Goal: Transaction & Acquisition: Download file/media

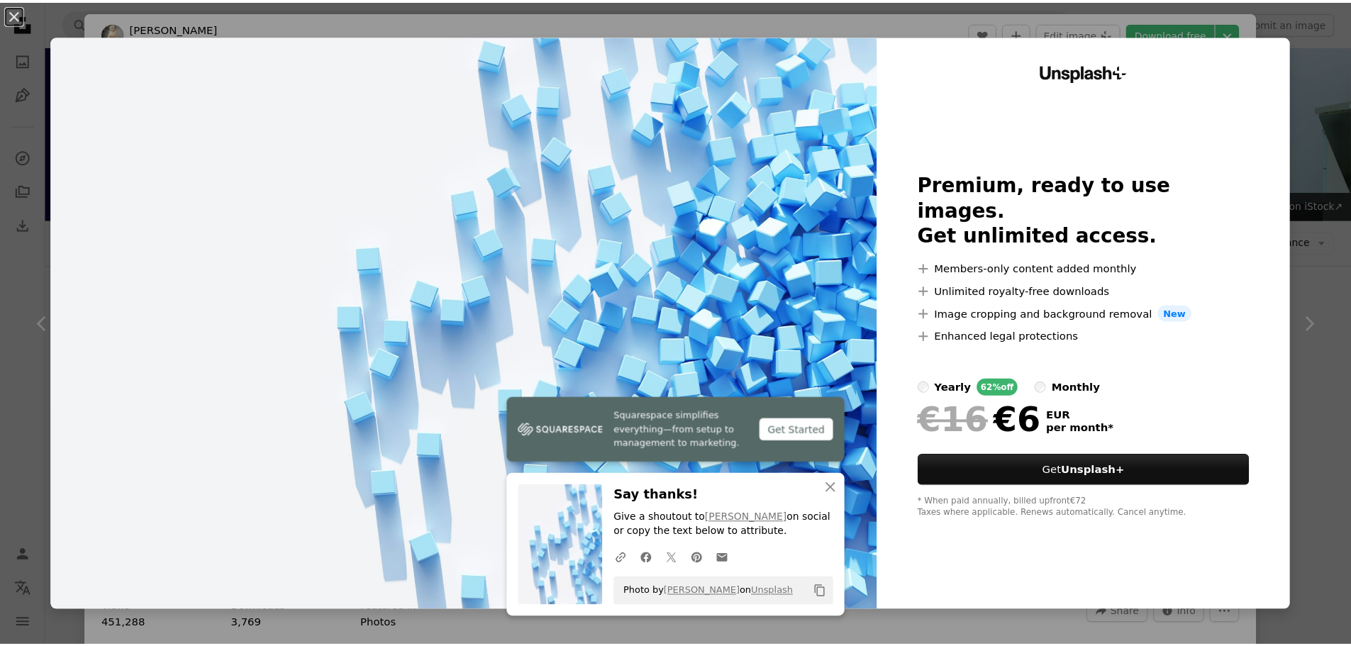
scroll to position [542, 0]
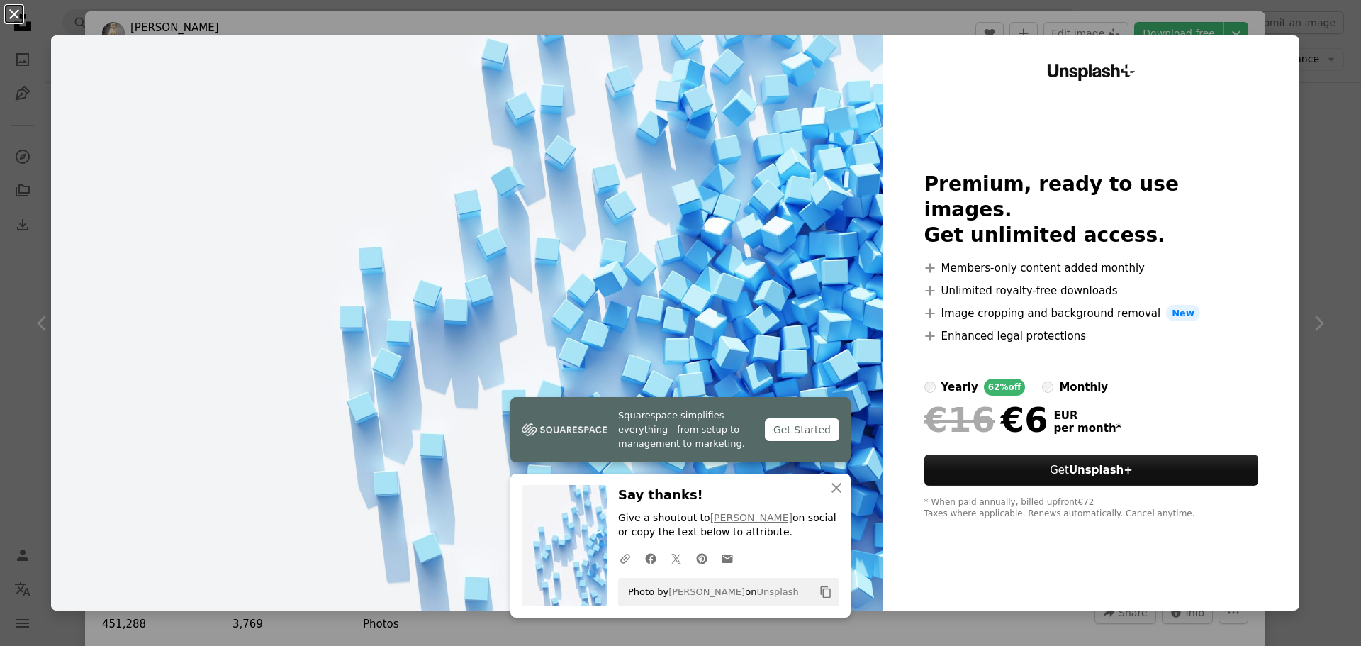
click at [13, 23] on button "An X shape" at bounding box center [14, 14] width 17 height 17
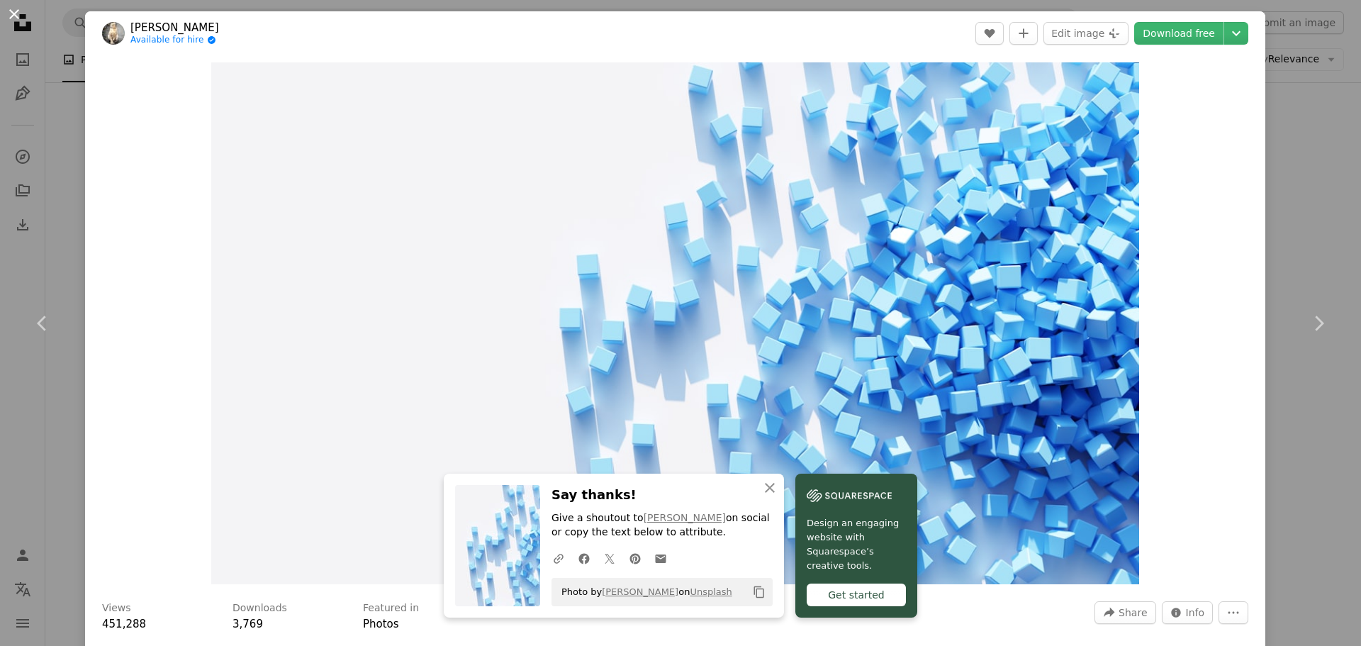
click at [16, 15] on button "An X shape" at bounding box center [14, 14] width 17 height 17
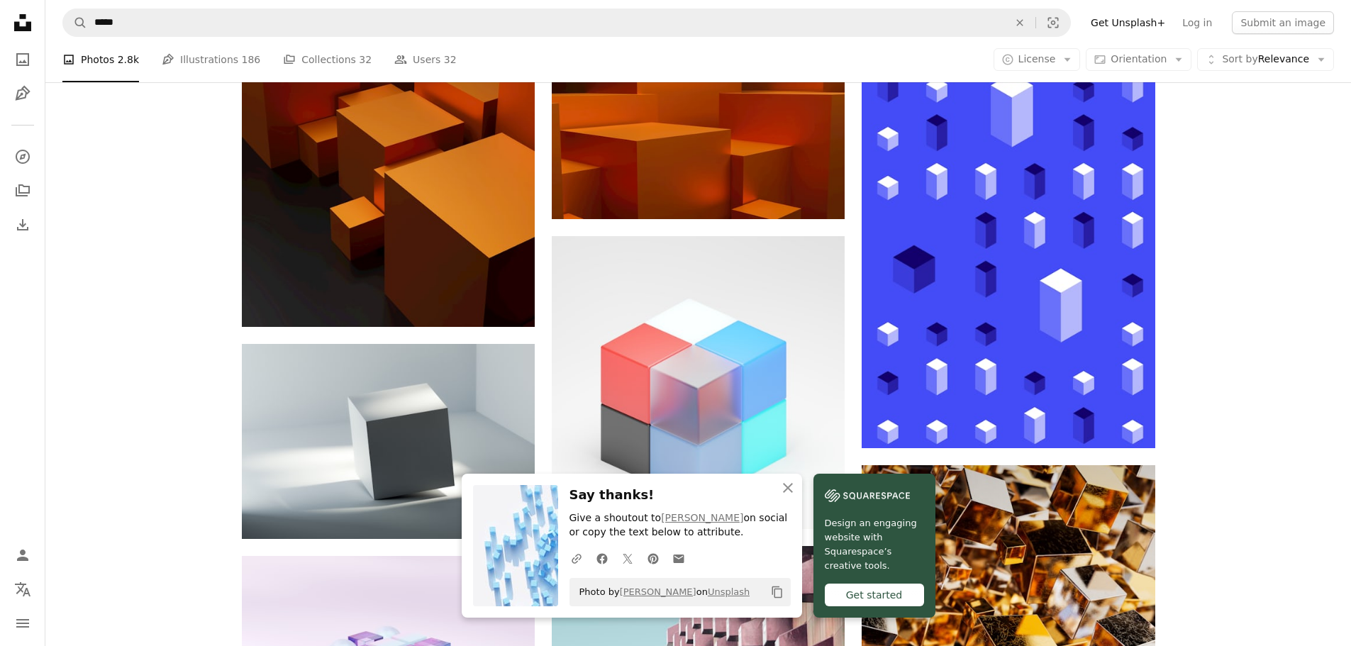
scroll to position [898, 0]
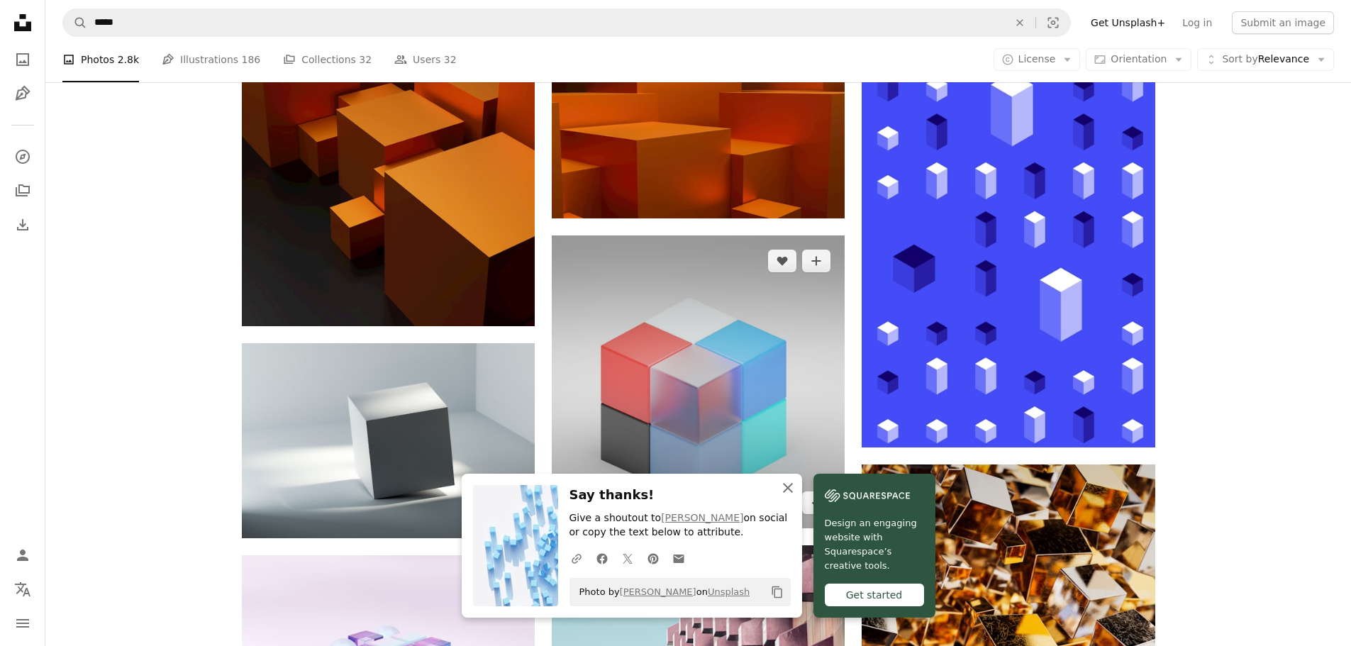
drag, startPoint x: 783, startPoint y: 487, endPoint x: 586, endPoint y: 416, distance: 209.1
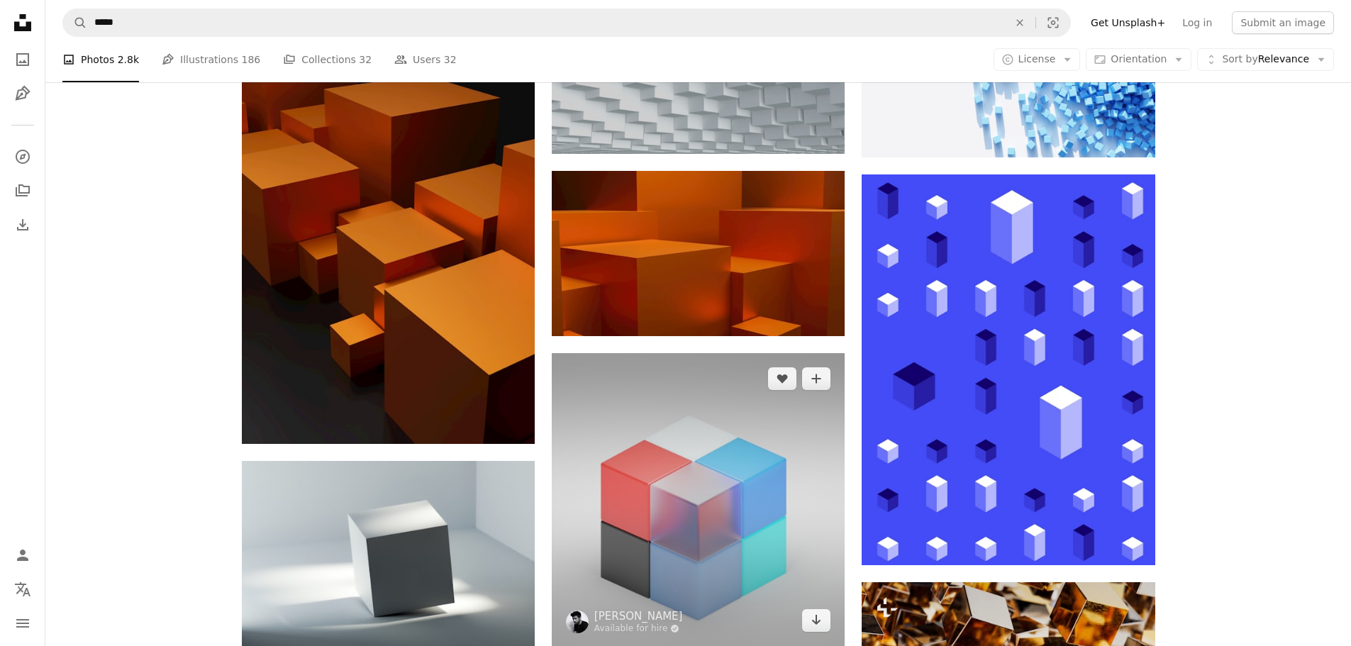
scroll to position [489, 0]
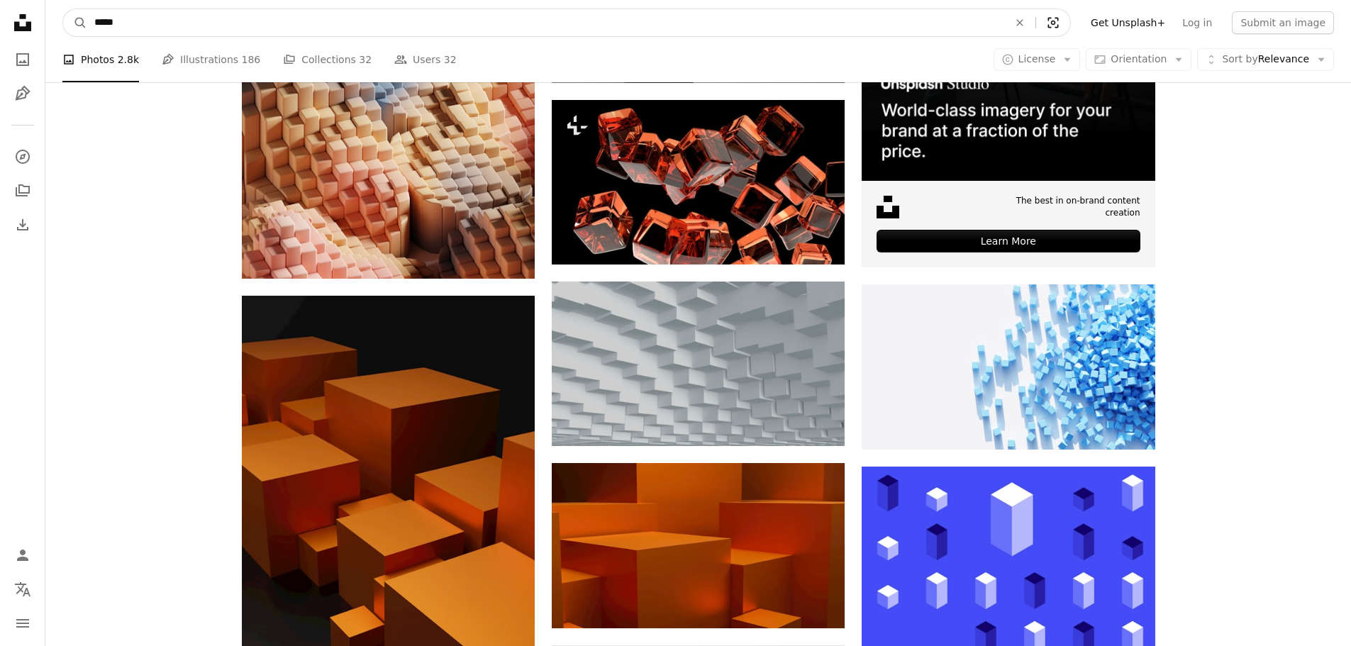
click at [1069, 26] on icon "Visual search" at bounding box center [1053, 23] width 34 height 14
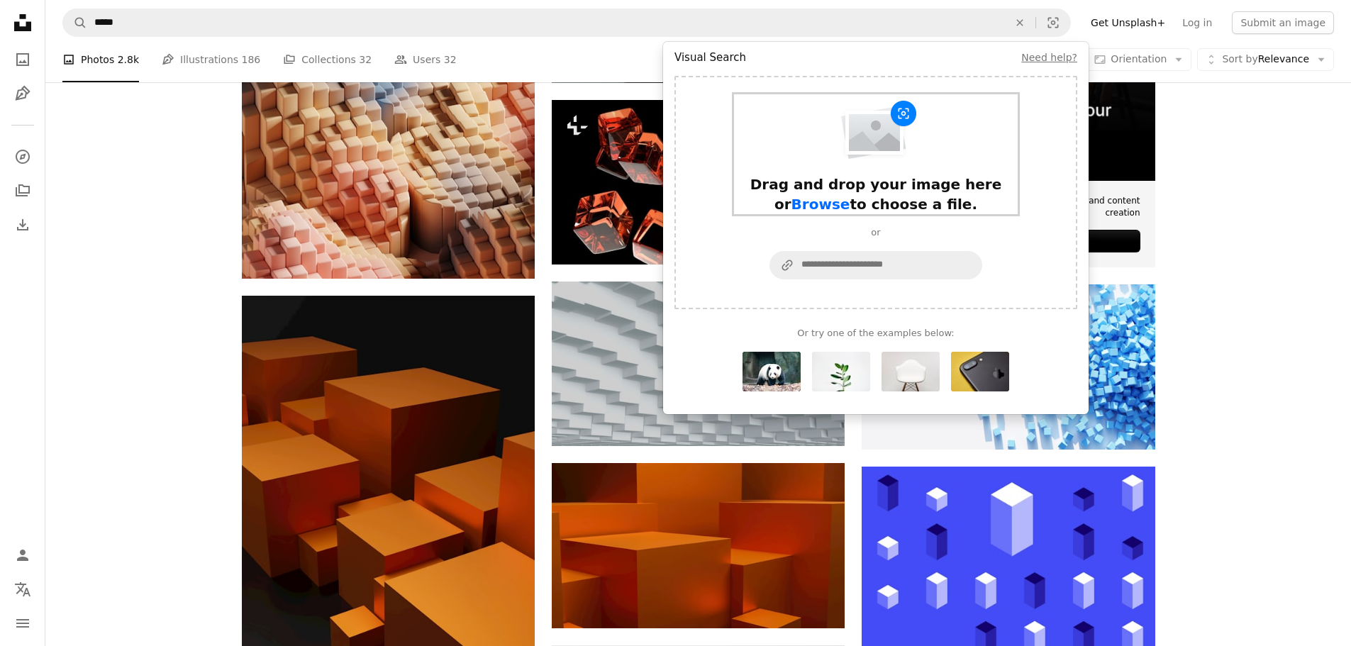
click at [850, 196] on span "Browse" at bounding box center [820, 204] width 59 height 17
click at [882, 172] on div "Drag and drop your image here or Browse to choose a file." at bounding box center [876, 154] width 284 height 120
click at [850, 196] on span "Browse" at bounding box center [820, 204] width 59 height 17
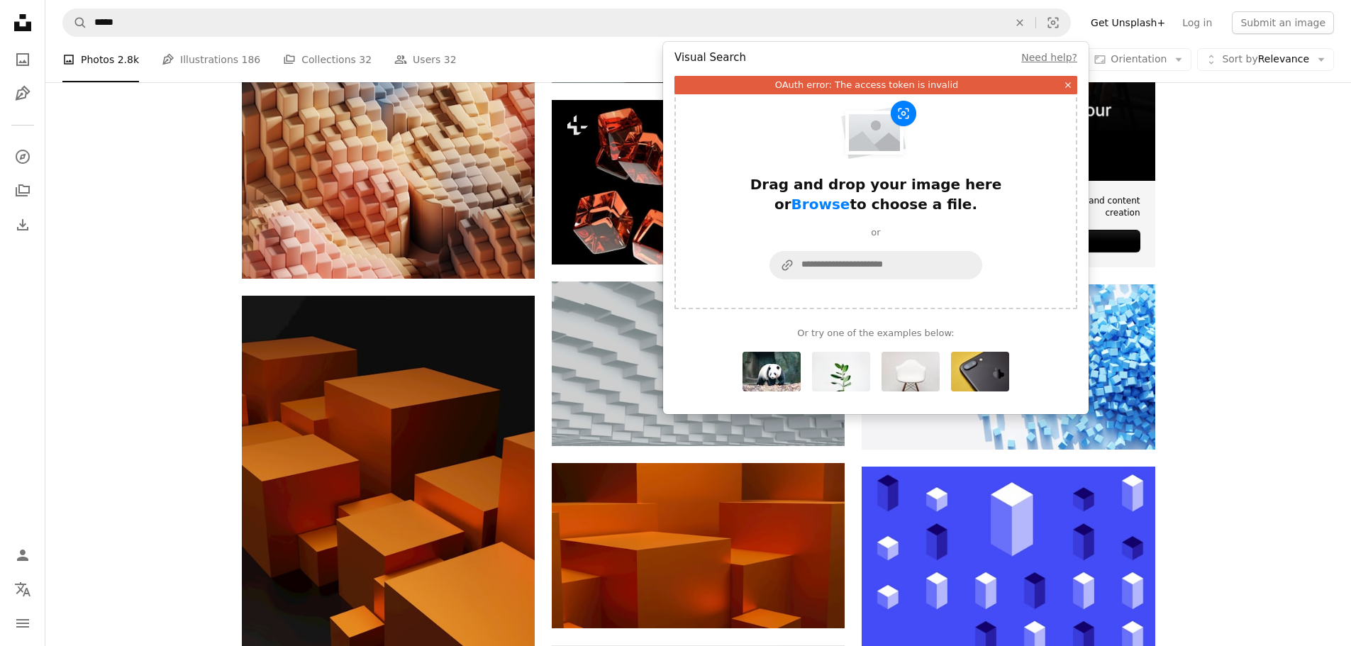
click at [1066, 81] on icon "An X shape" at bounding box center [1068, 85] width 10 height 10
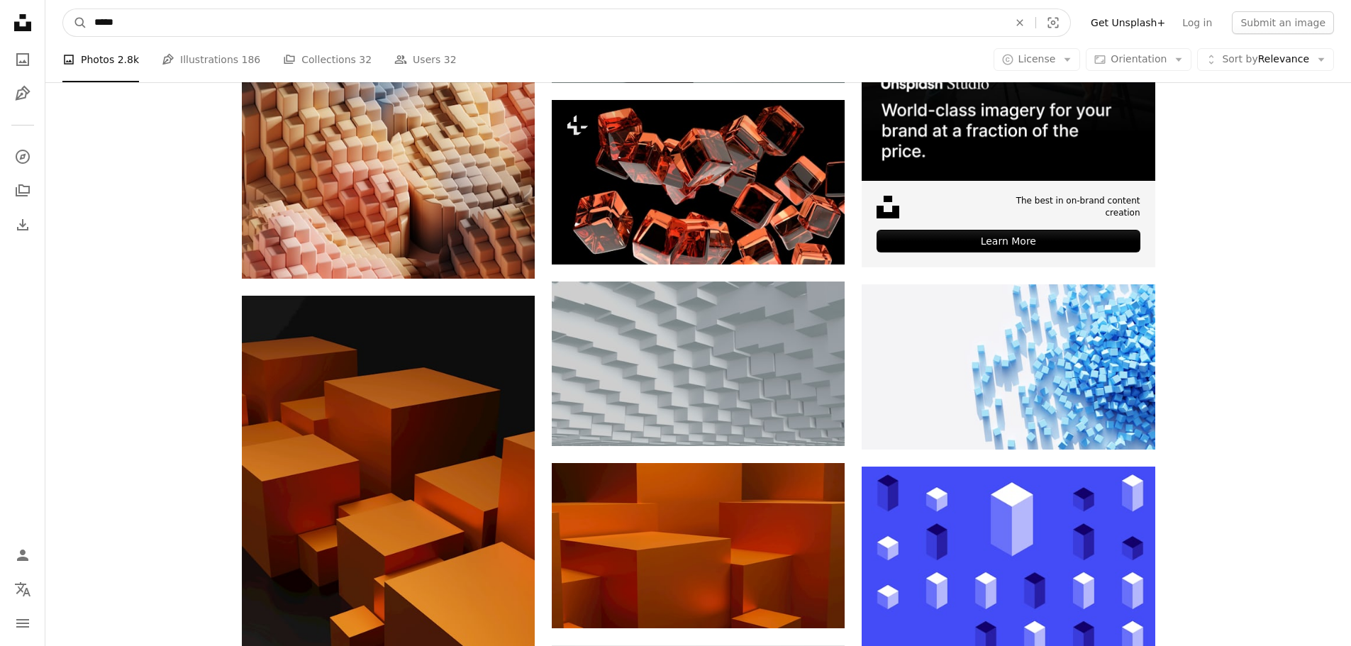
click at [557, 18] on input "*****" at bounding box center [545, 22] width 917 height 27
type input "*"
type input "*****"
click at [63, 9] on button "A magnifying glass" at bounding box center [75, 22] width 24 height 27
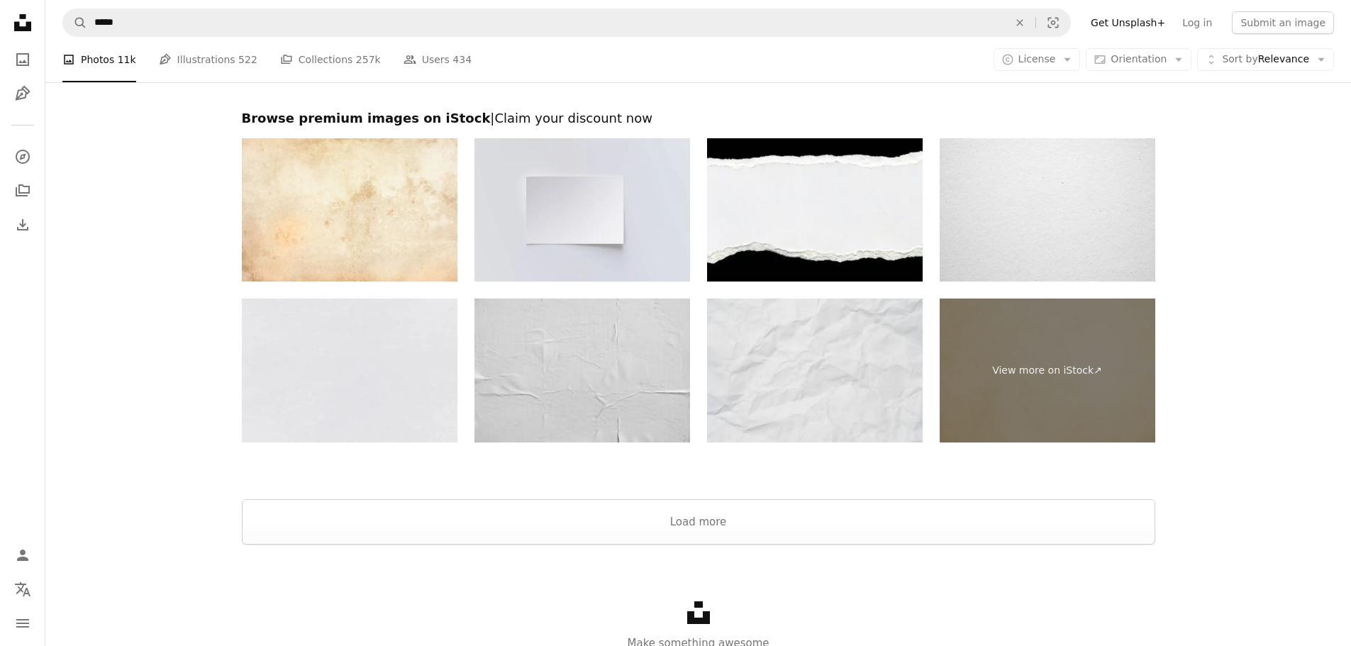
scroll to position [3341, 0]
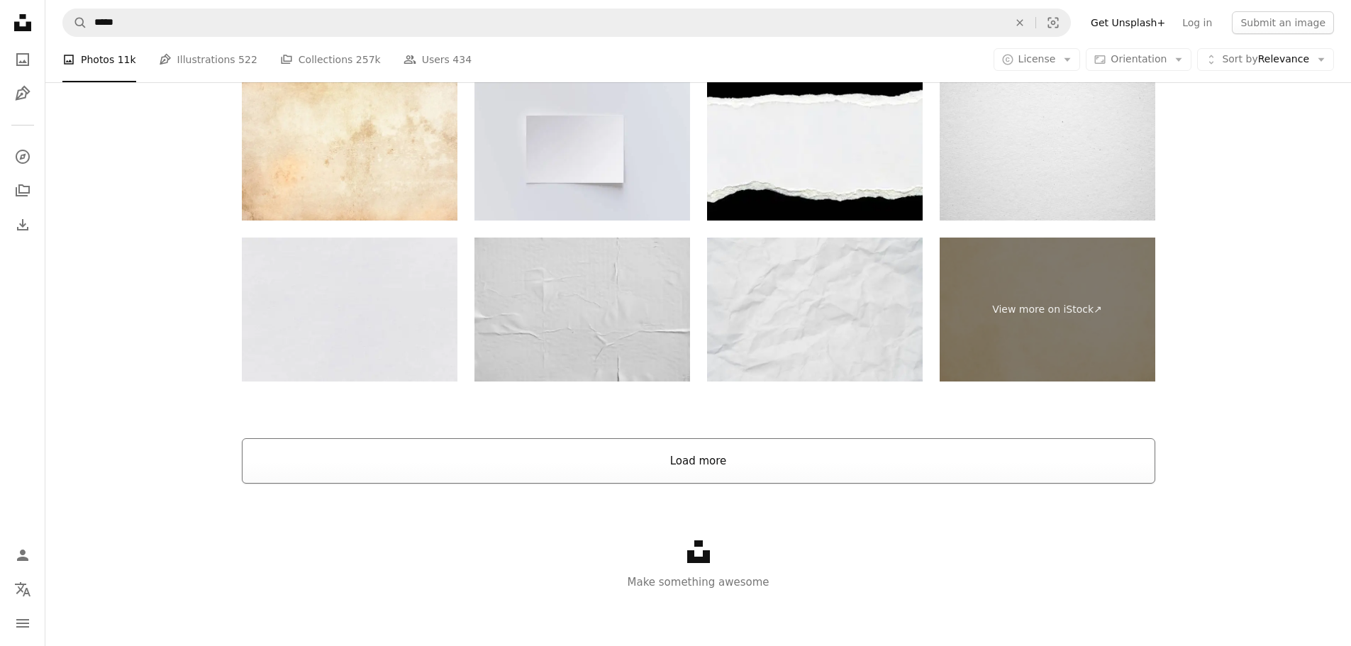
click at [671, 464] on button "Load more" at bounding box center [698, 460] width 913 height 45
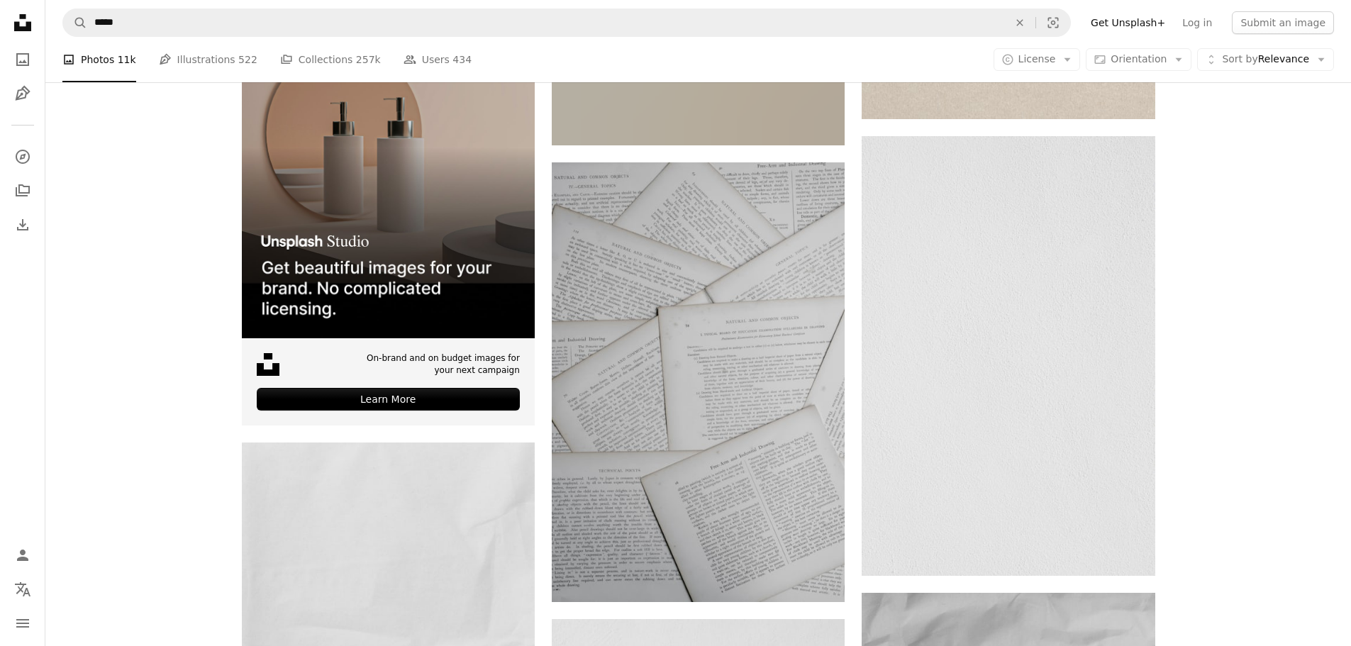
scroll to position [3864, 0]
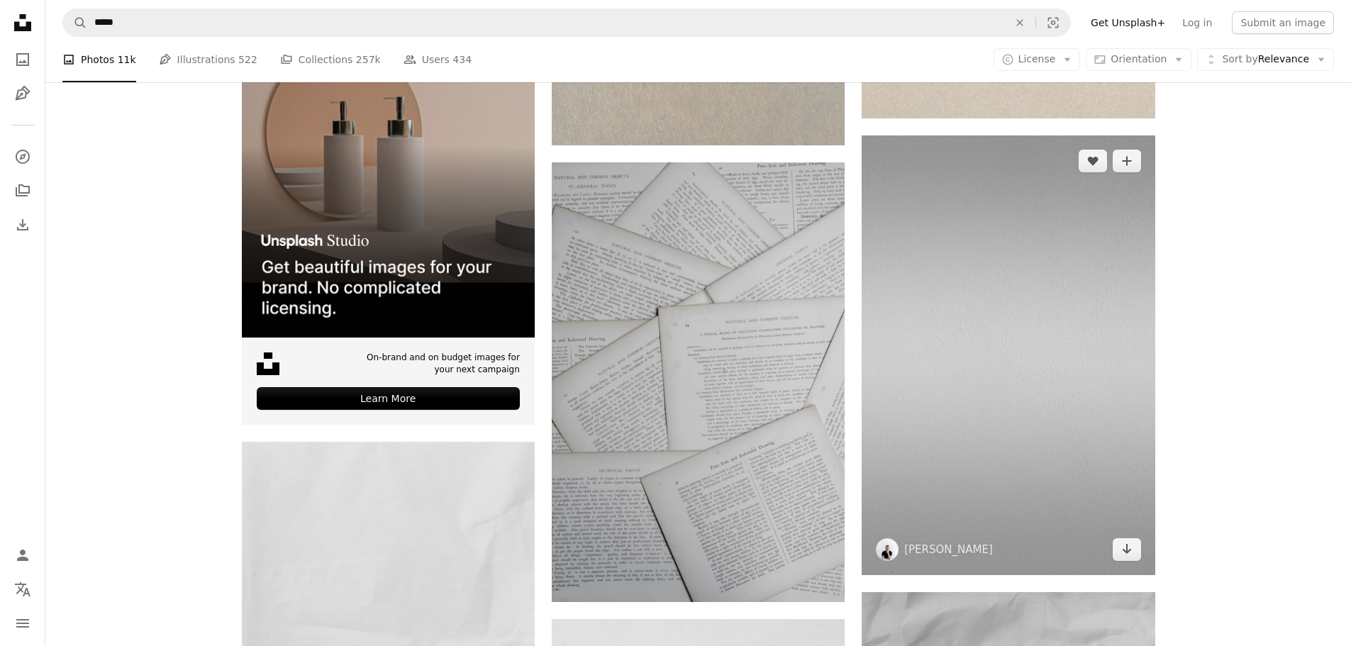
click at [1018, 304] on img at bounding box center [1008, 355] width 293 height 440
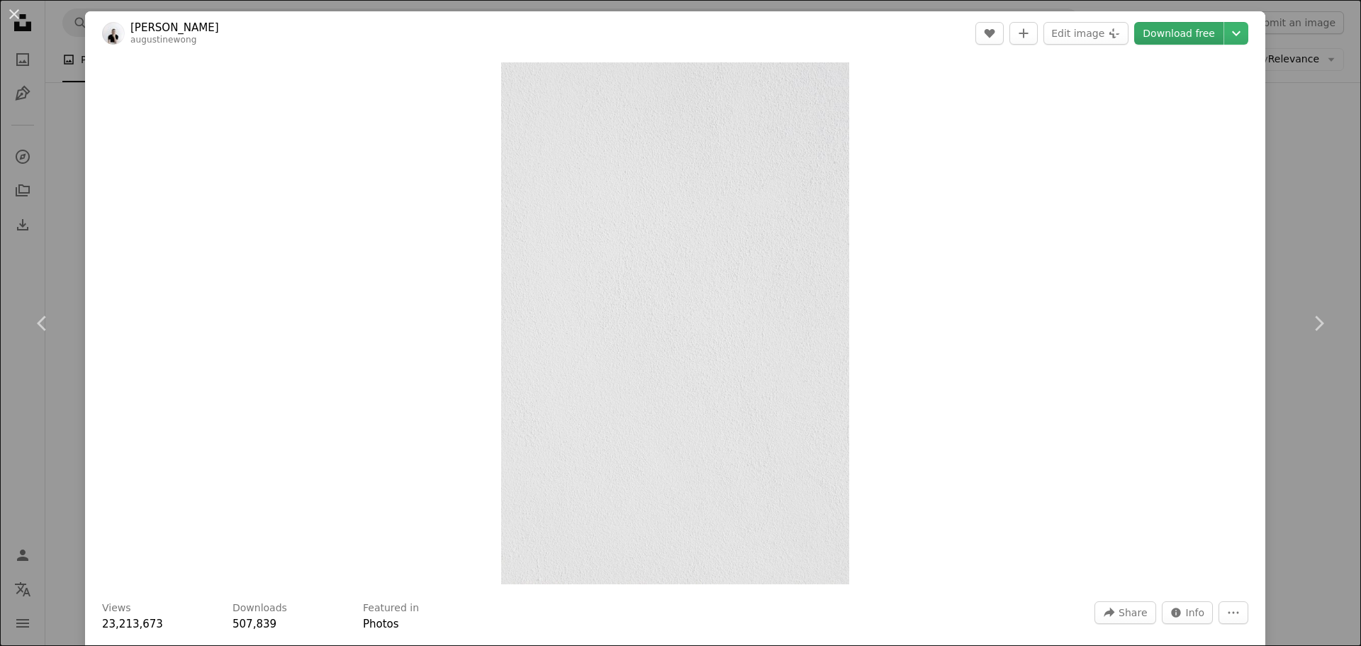
click at [1151, 38] on link "Download free" at bounding box center [1179, 33] width 89 height 23
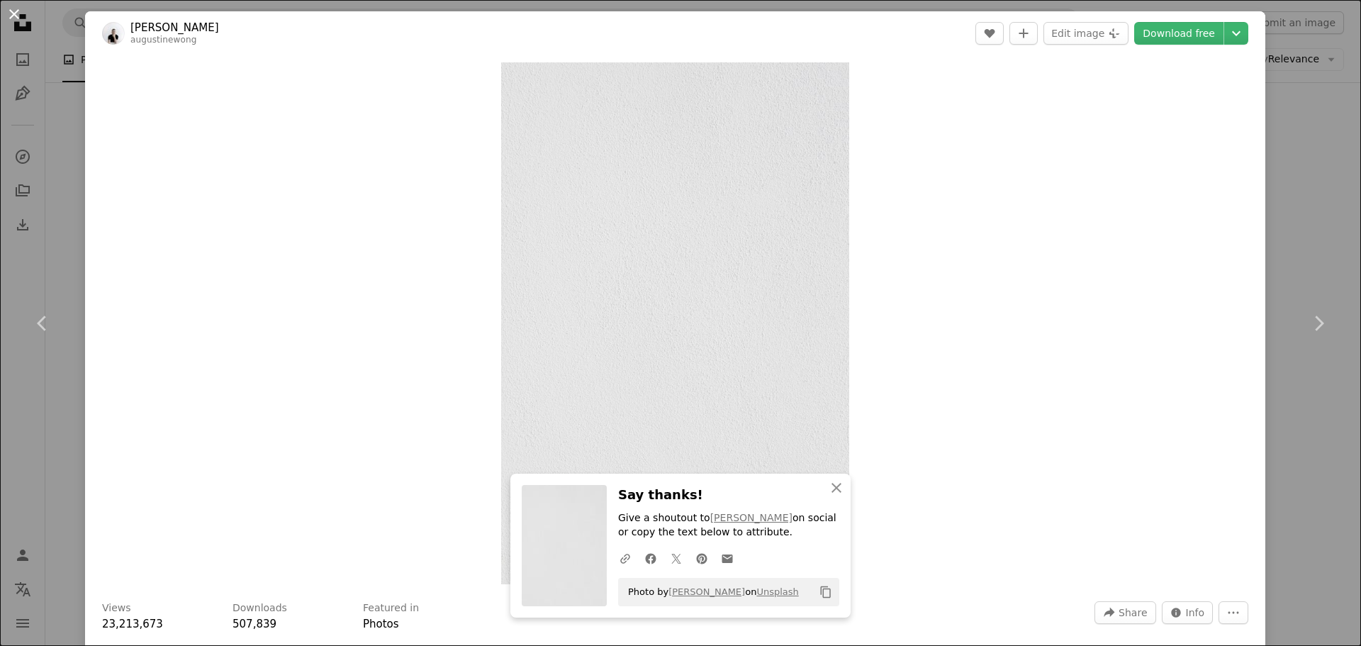
click at [14, 13] on button "An X shape" at bounding box center [14, 14] width 17 height 17
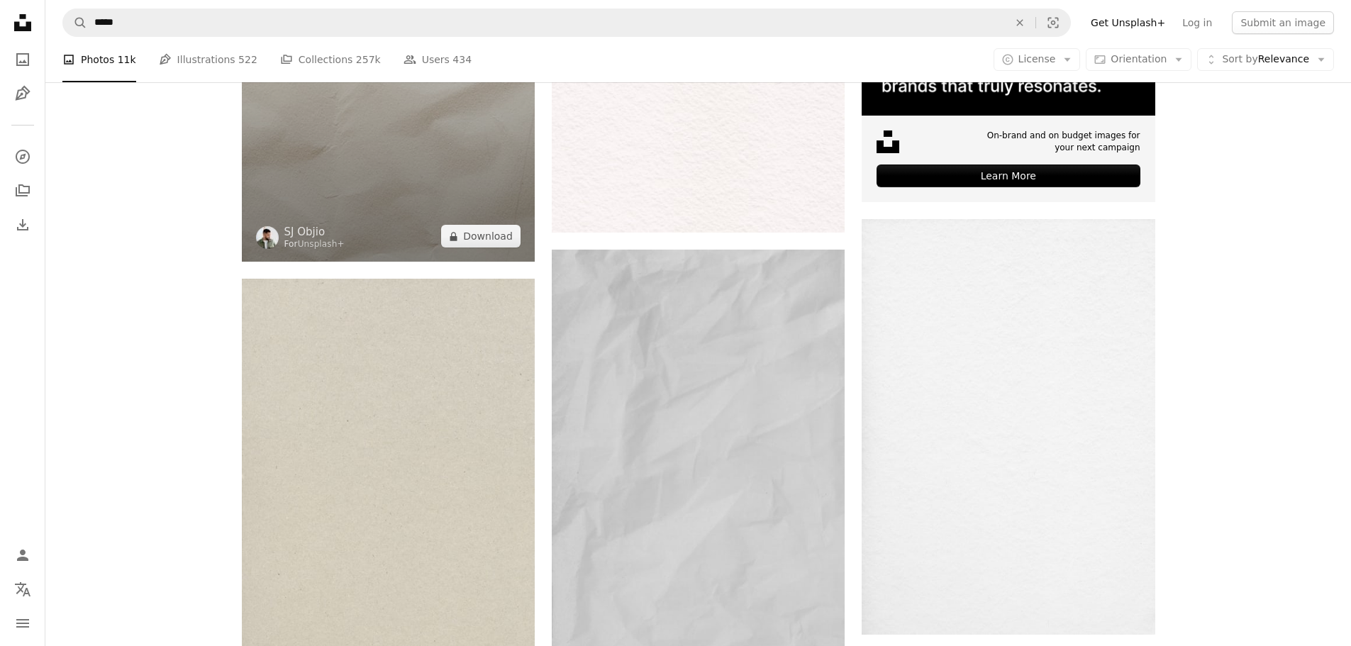
scroll to position [561, 0]
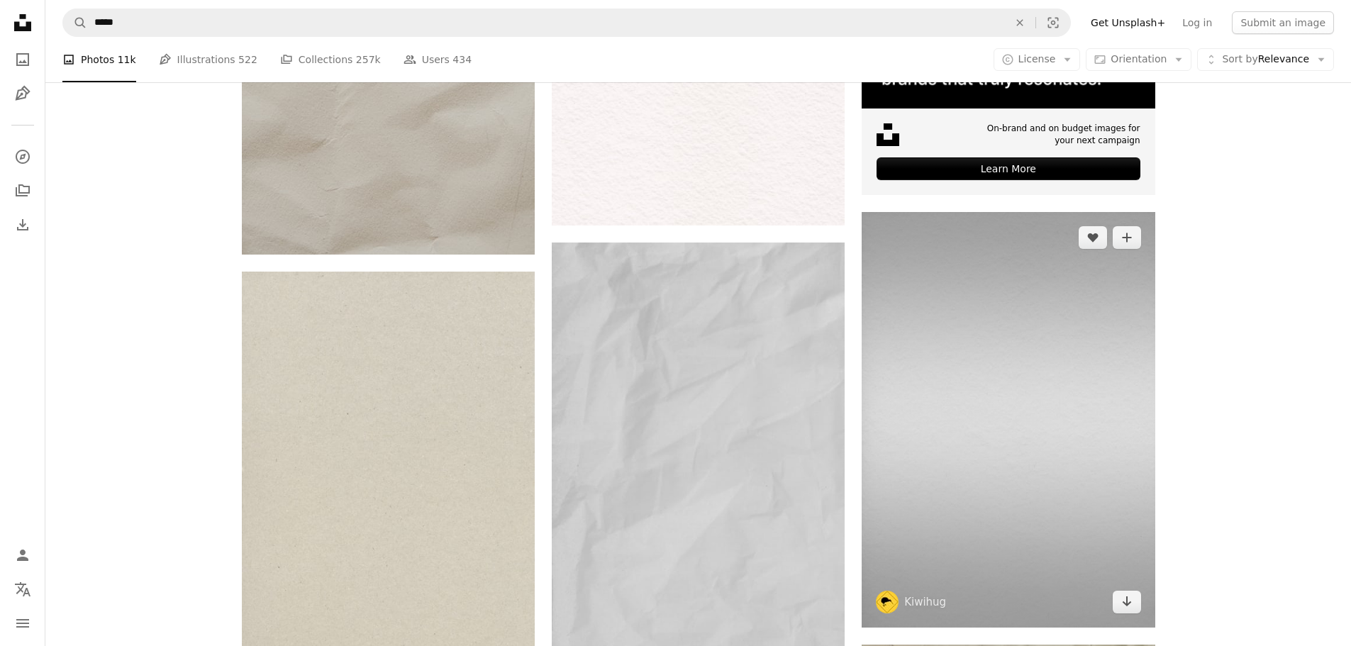
click at [1064, 408] on img at bounding box center [1008, 419] width 293 height 415
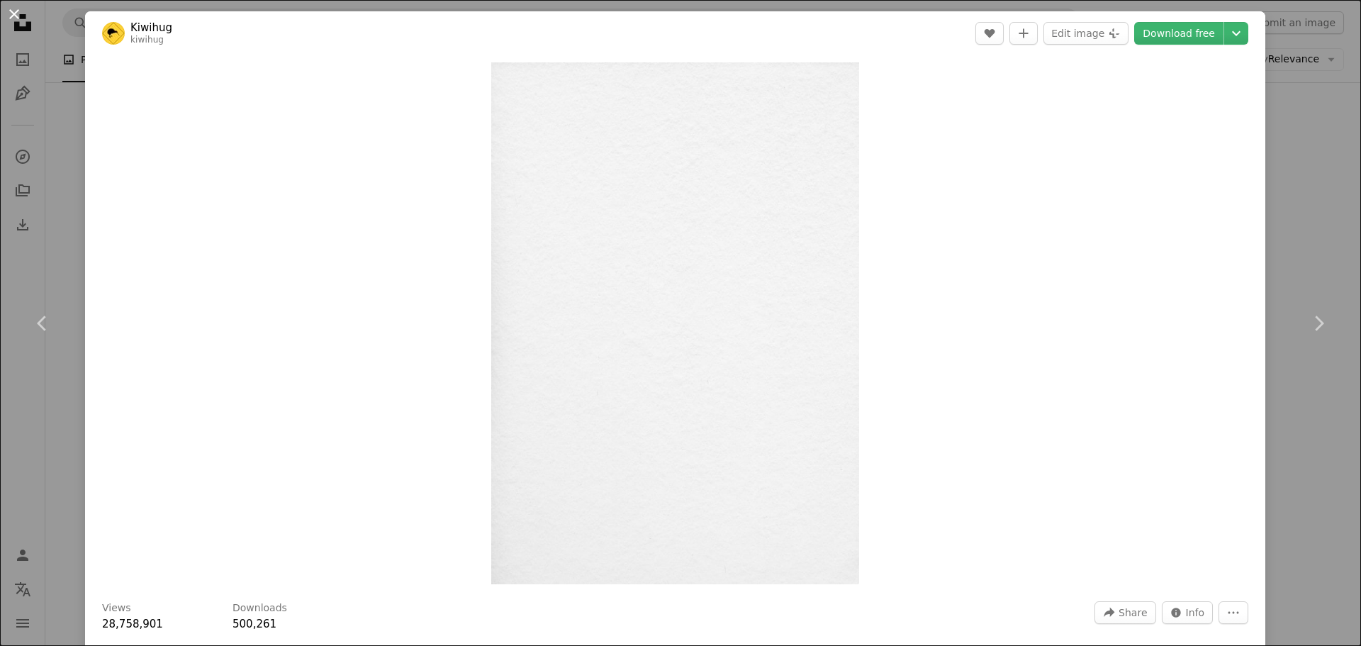
click at [10, 21] on button "An X shape" at bounding box center [14, 14] width 17 height 17
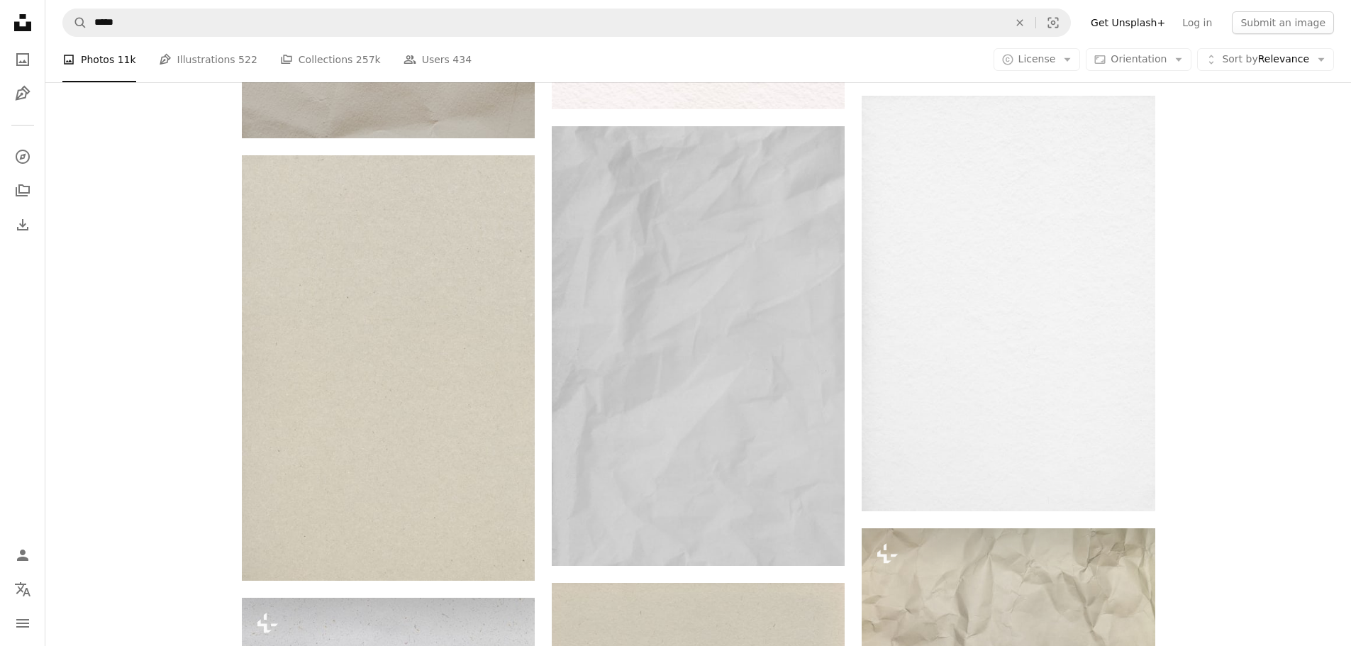
scroll to position [662, 0]
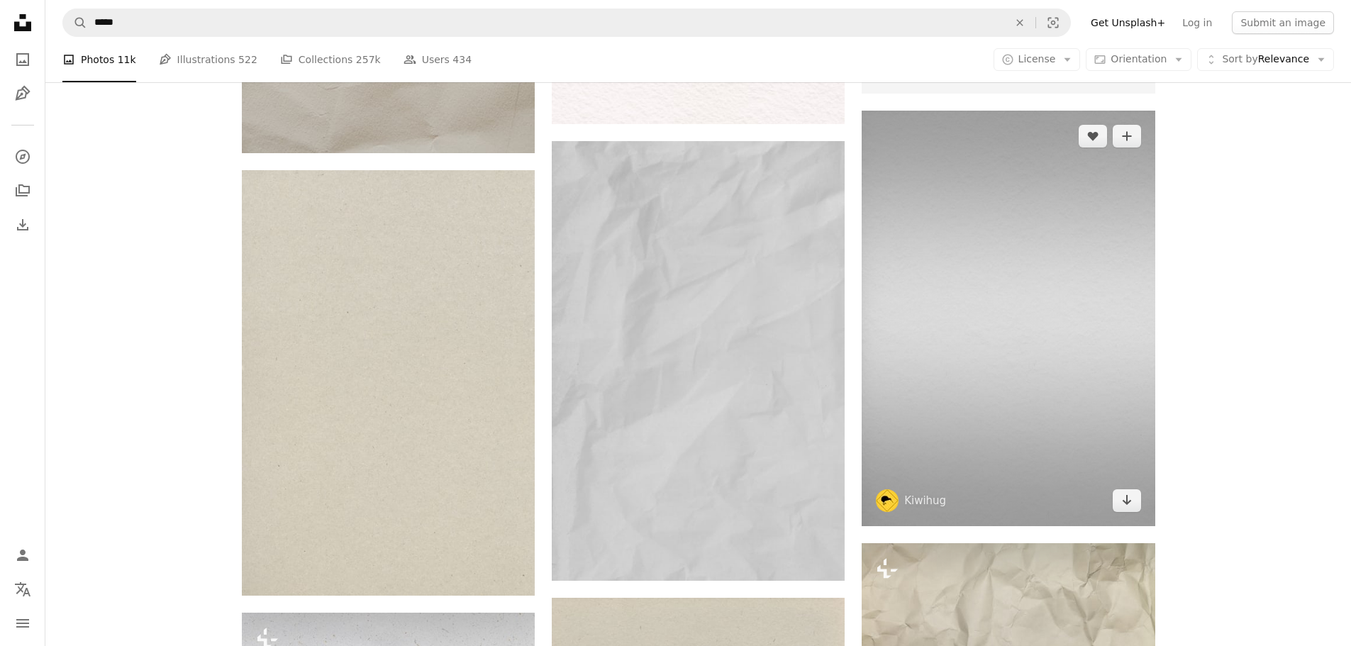
click at [1071, 328] on img at bounding box center [1008, 318] width 293 height 415
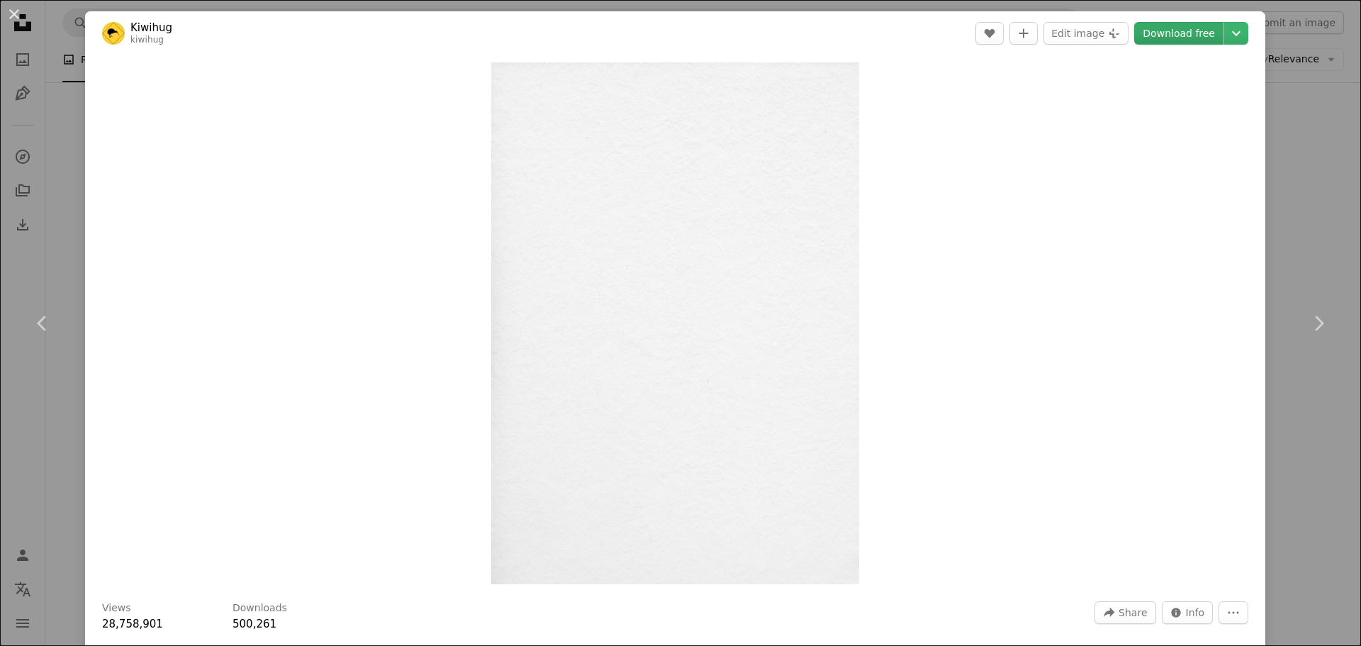
click at [1181, 35] on link "Download free" at bounding box center [1179, 33] width 89 height 23
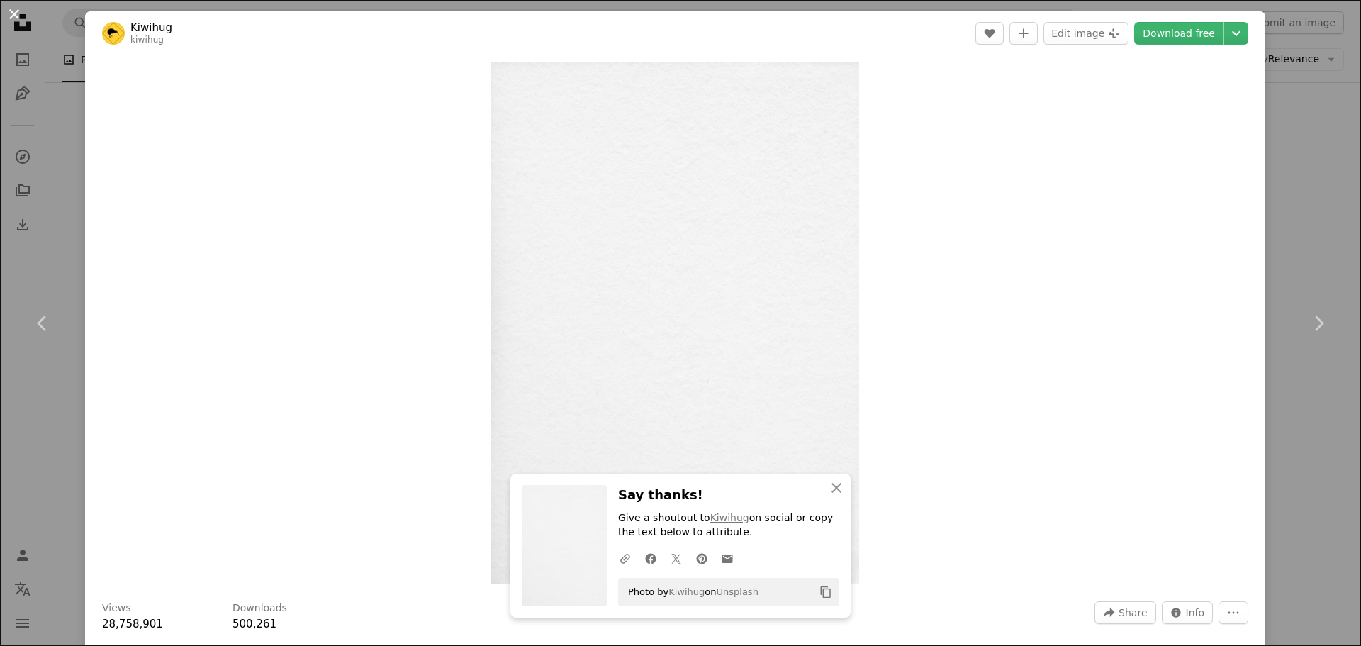
click at [6, 9] on button "An X shape" at bounding box center [14, 14] width 17 height 17
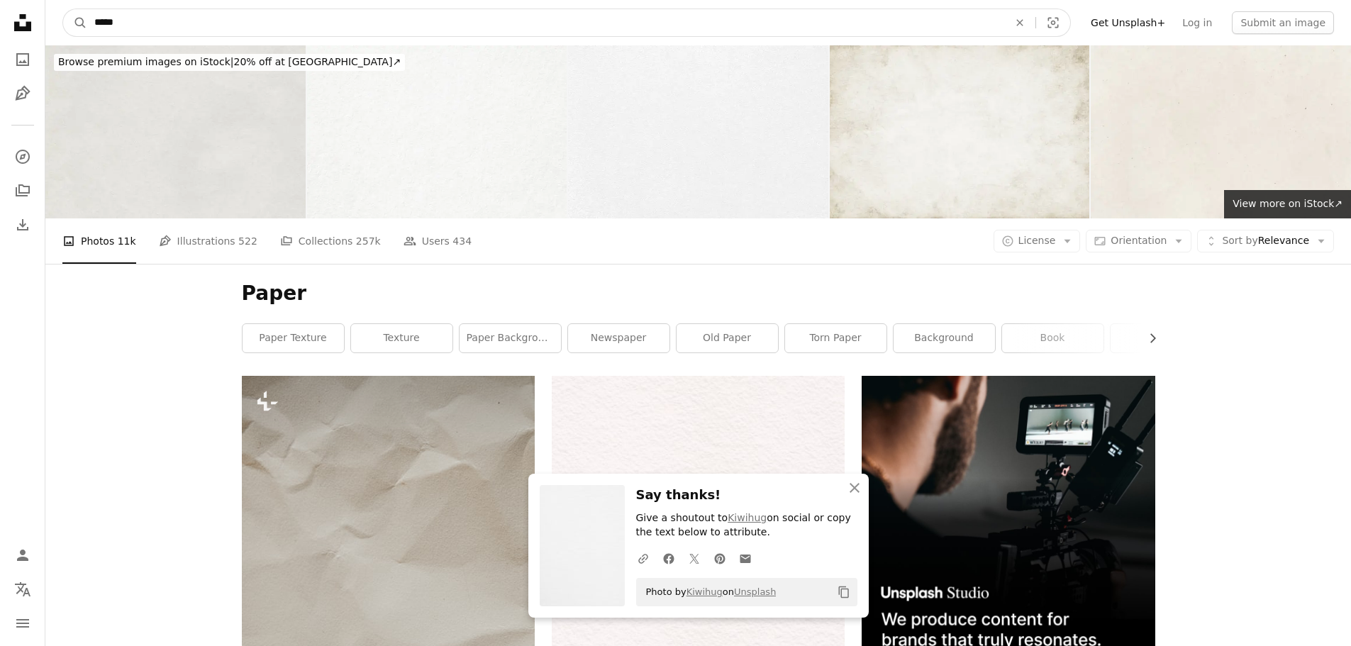
click at [188, 29] on input "*****" at bounding box center [545, 22] width 917 height 27
type input "**********"
click at [63, 9] on button "A magnifying glass" at bounding box center [75, 22] width 24 height 27
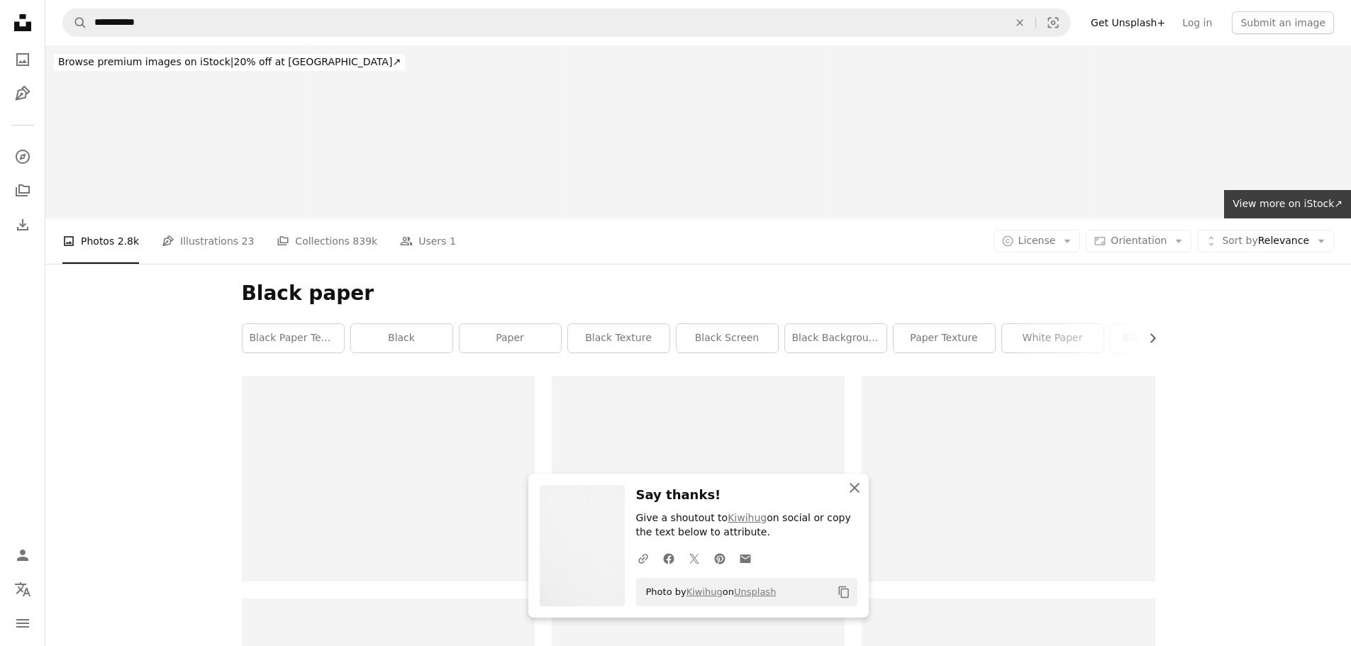
click at [854, 485] on icon "An X shape" at bounding box center [854, 487] width 17 height 17
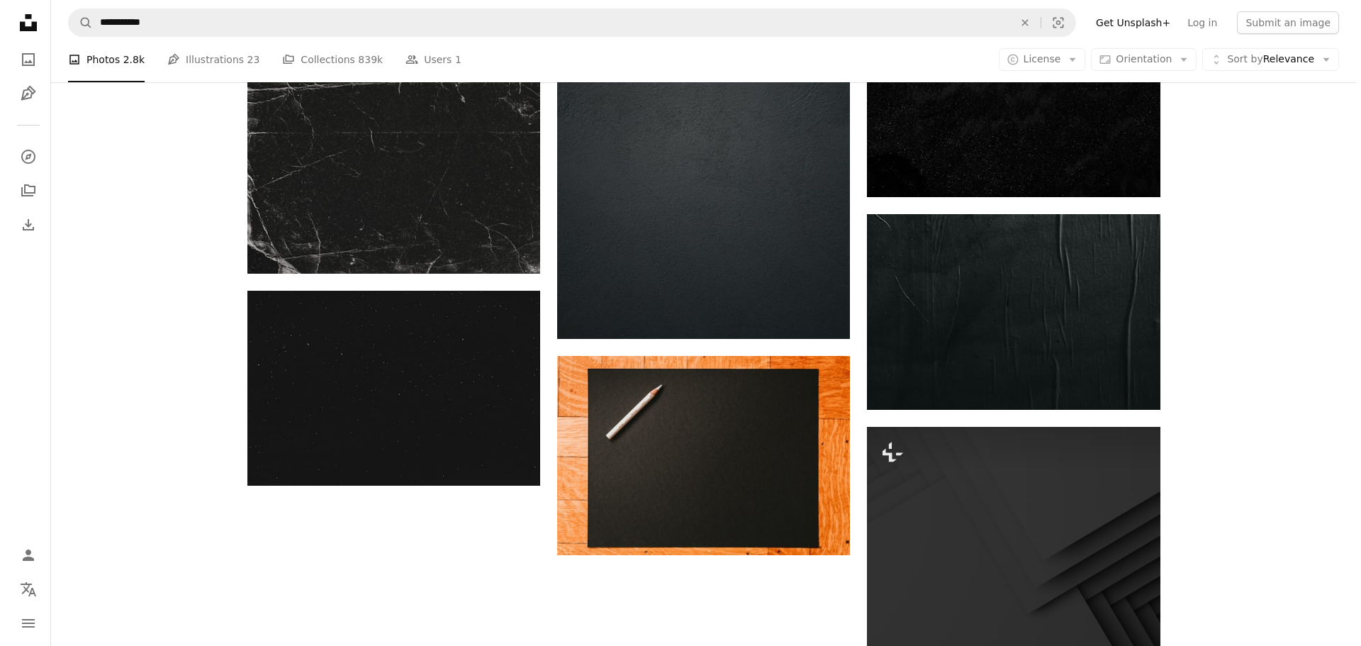
scroll to position [1817, 0]
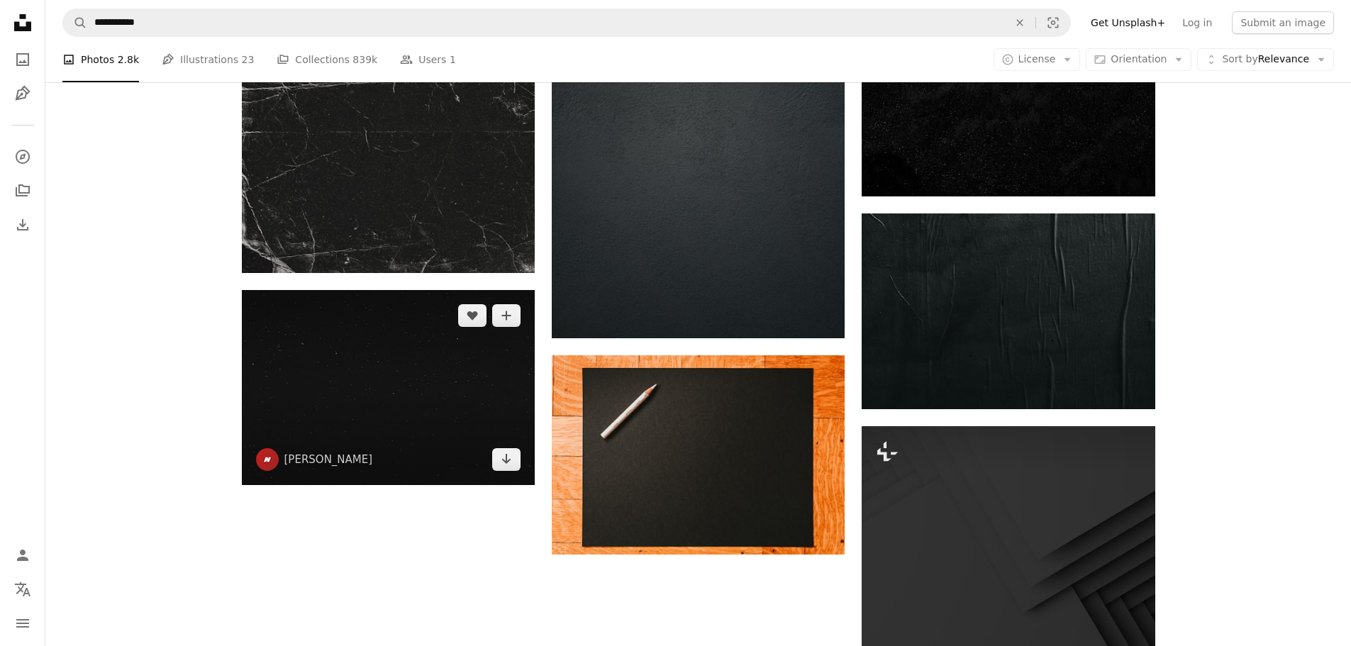
click at [388, 390] on img at bounding box center [388, 387] width 293 height 195
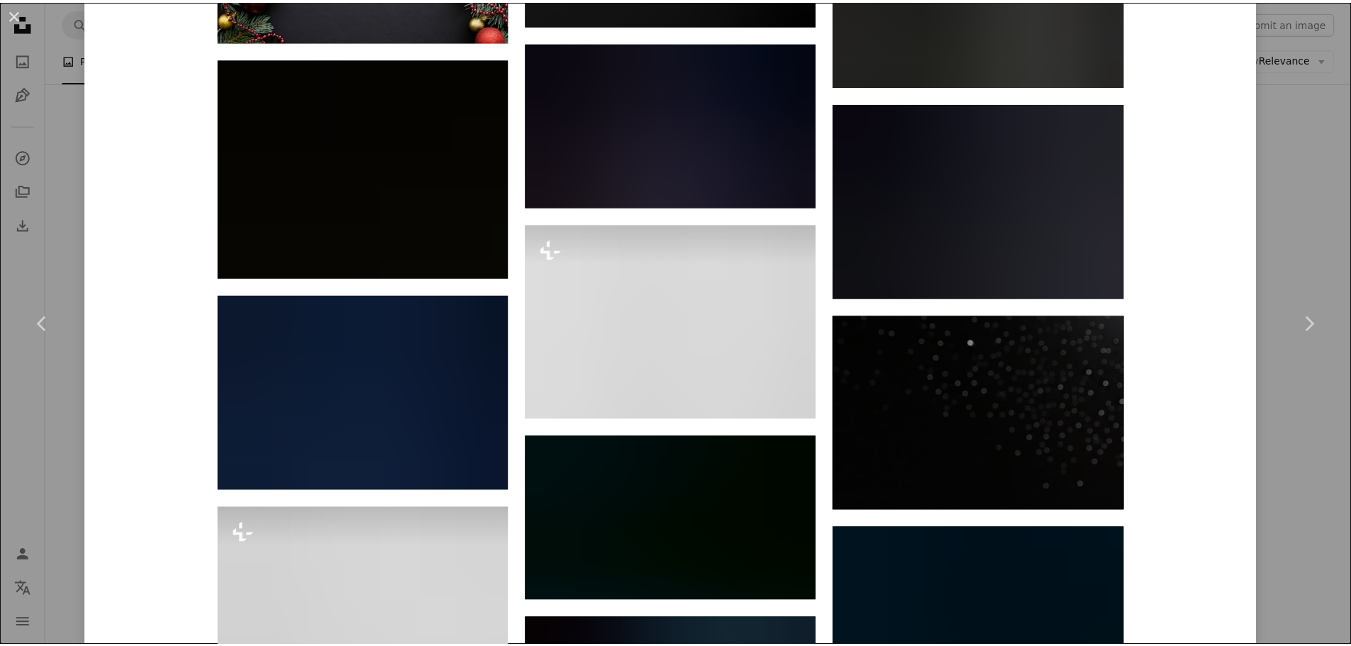
scroll to position [2791, 0]
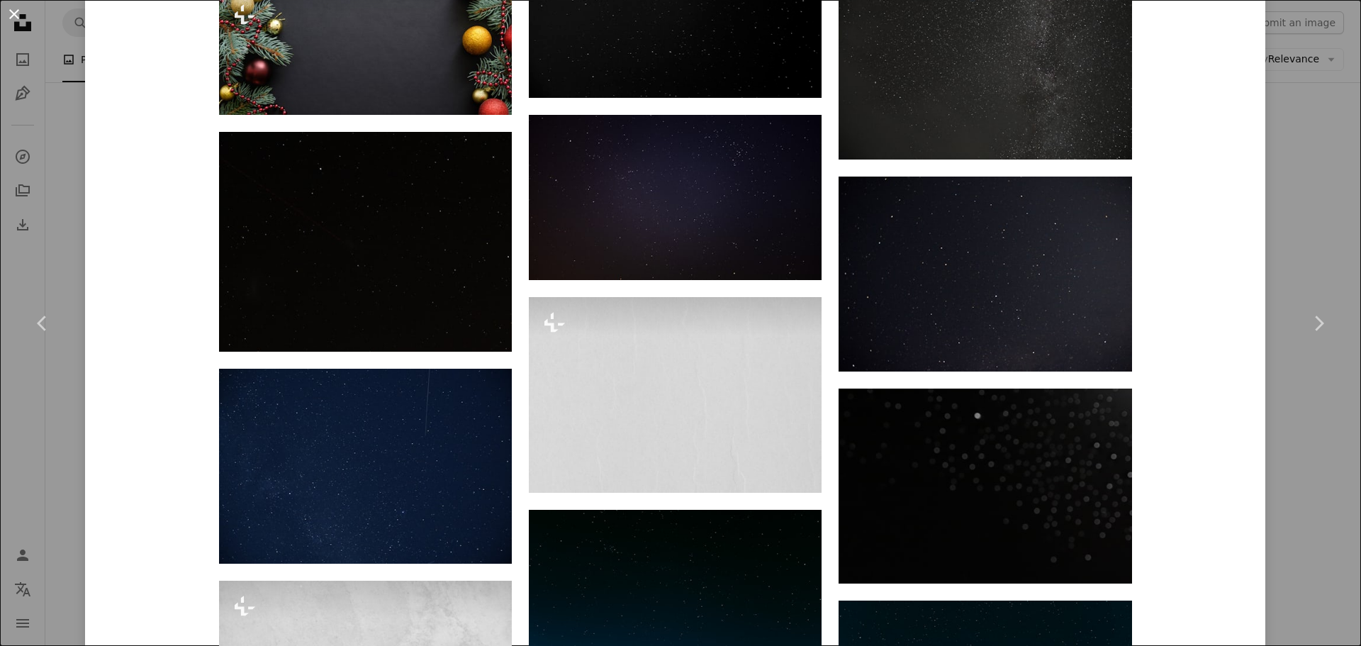
click at [16, 18] on button "An X shape" at bounding box center [14, 14] width 17 height 17
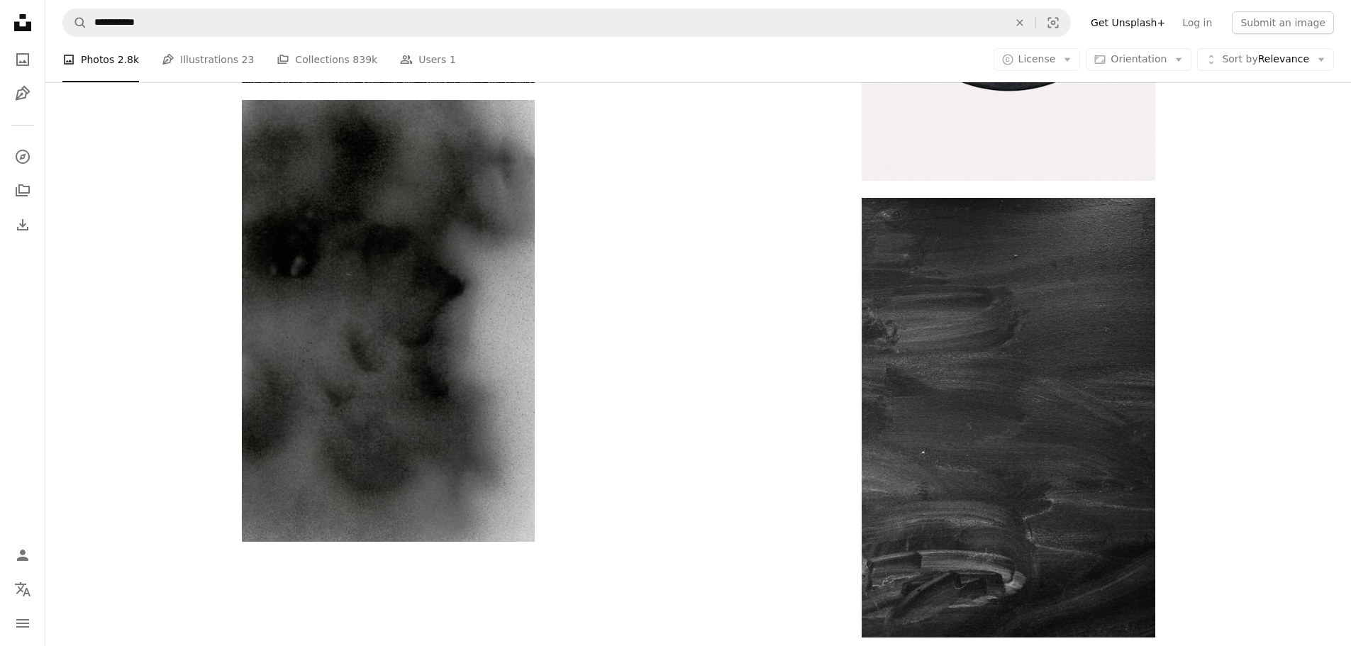
scroll to position [4815, 0]
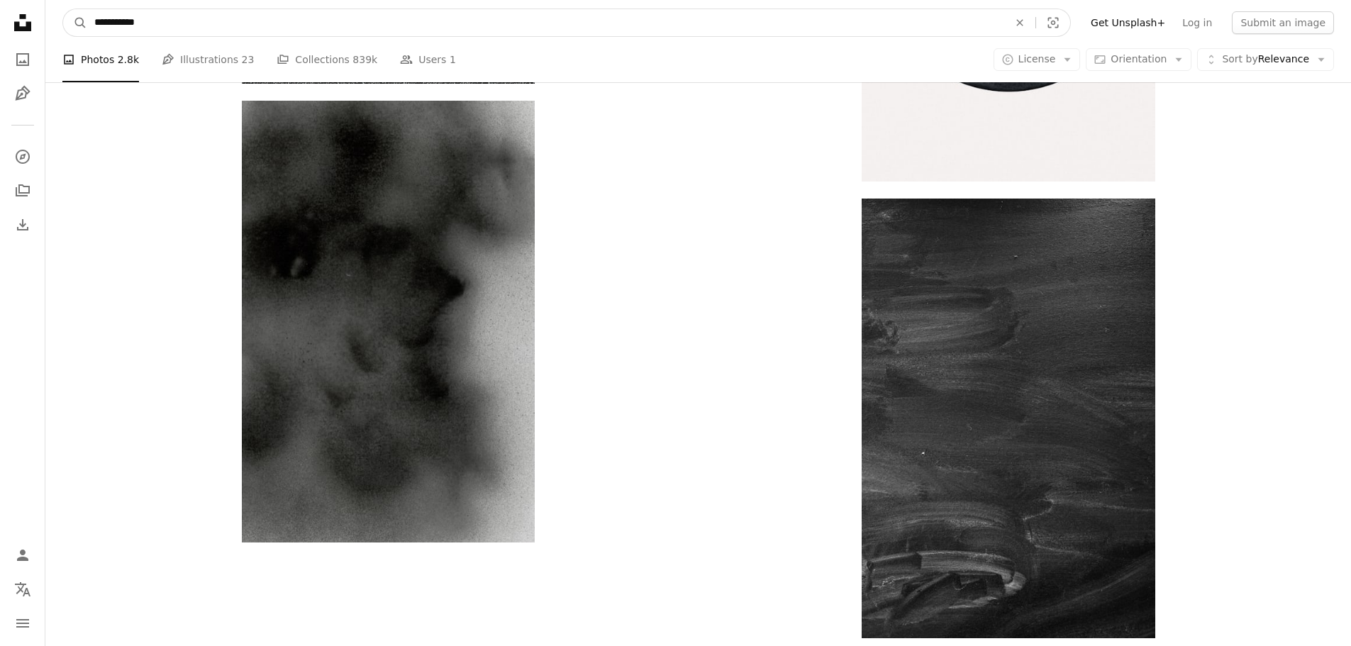
click at [212, 19] on input "**********" at bounding box center [545, 22] width 917 height 27
type input "*****"
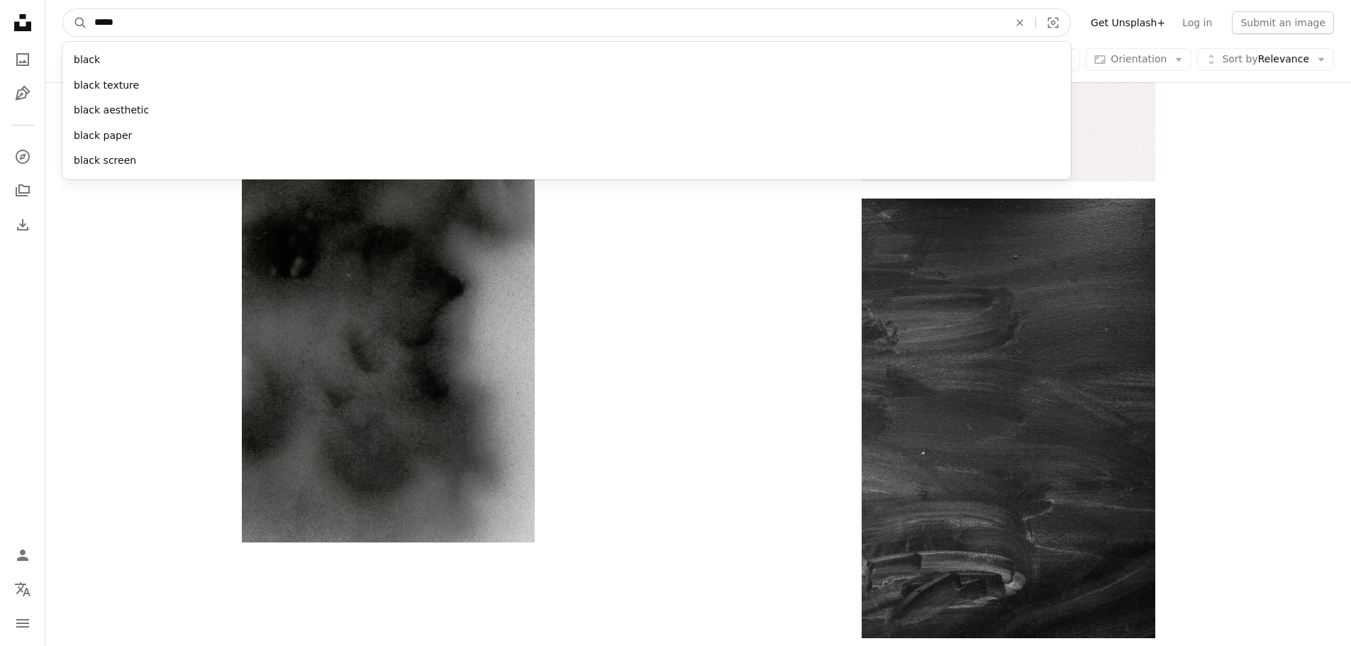
click button "A magnifying glass" at bounding box center [75, 22] width 24 height 27
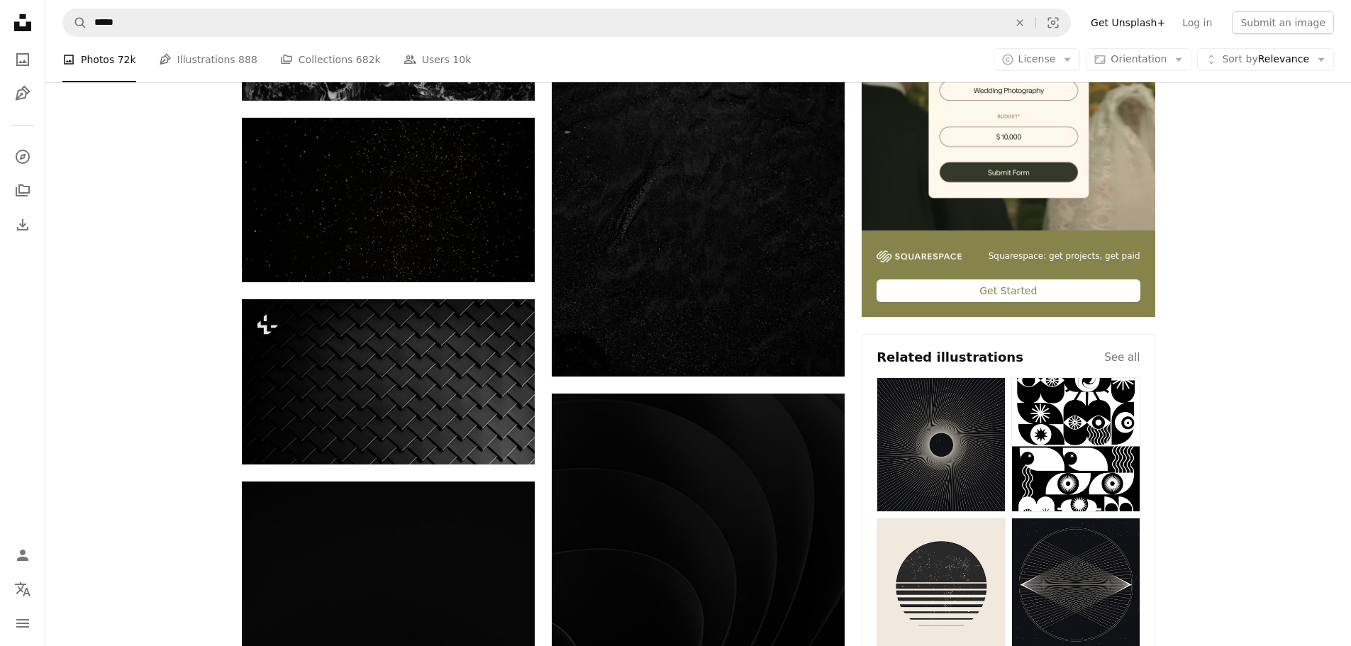
scroll to position [272, 0]
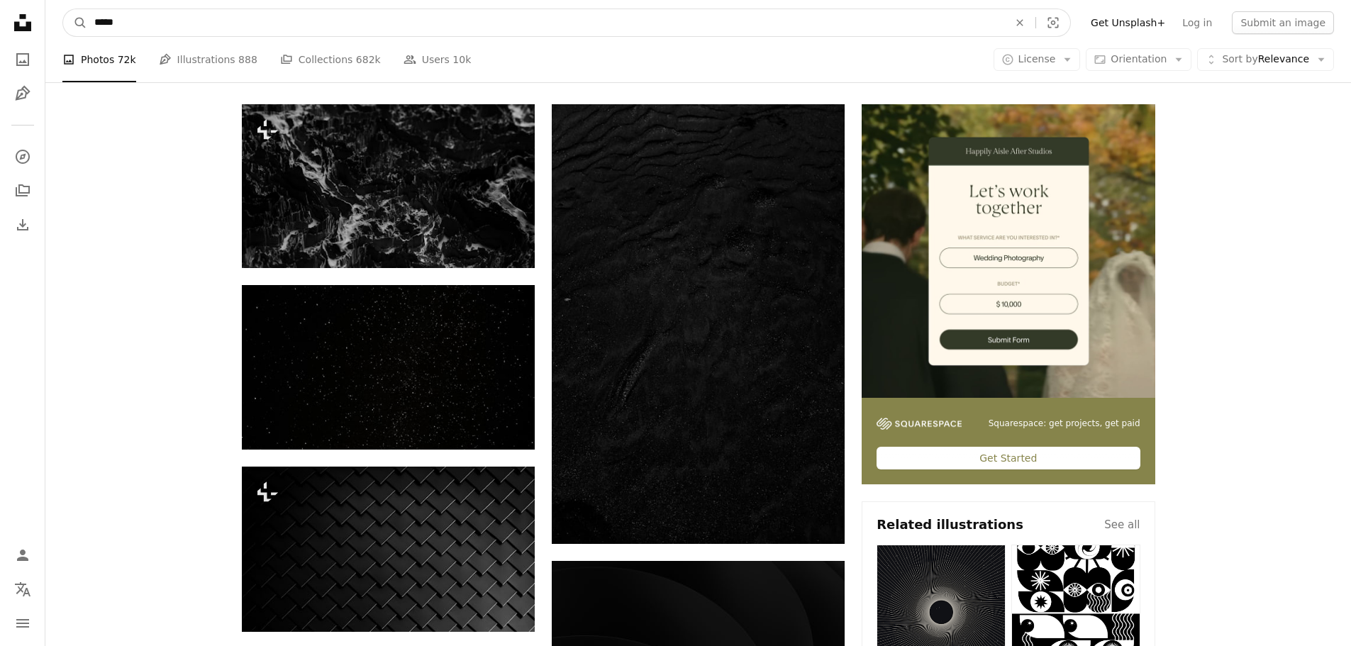
click at [122, 23] on input "*****" at bounding box center [545, 22] width 917 height 27
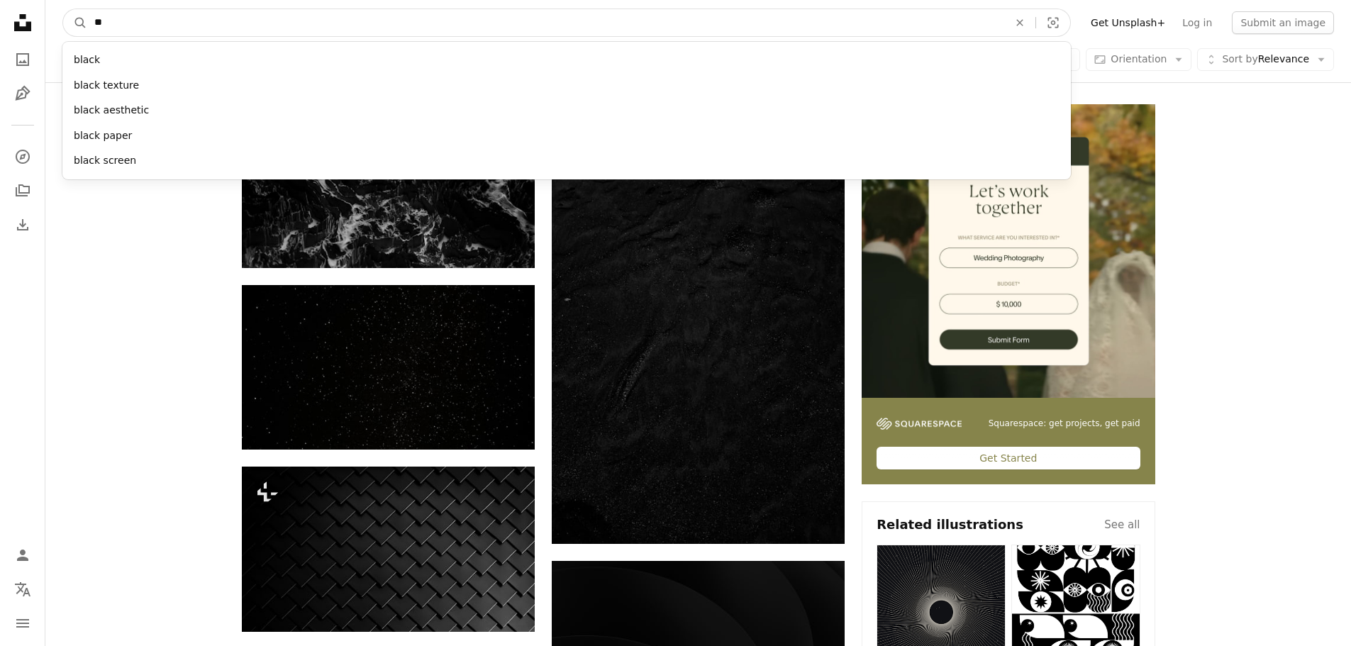
type input "*"
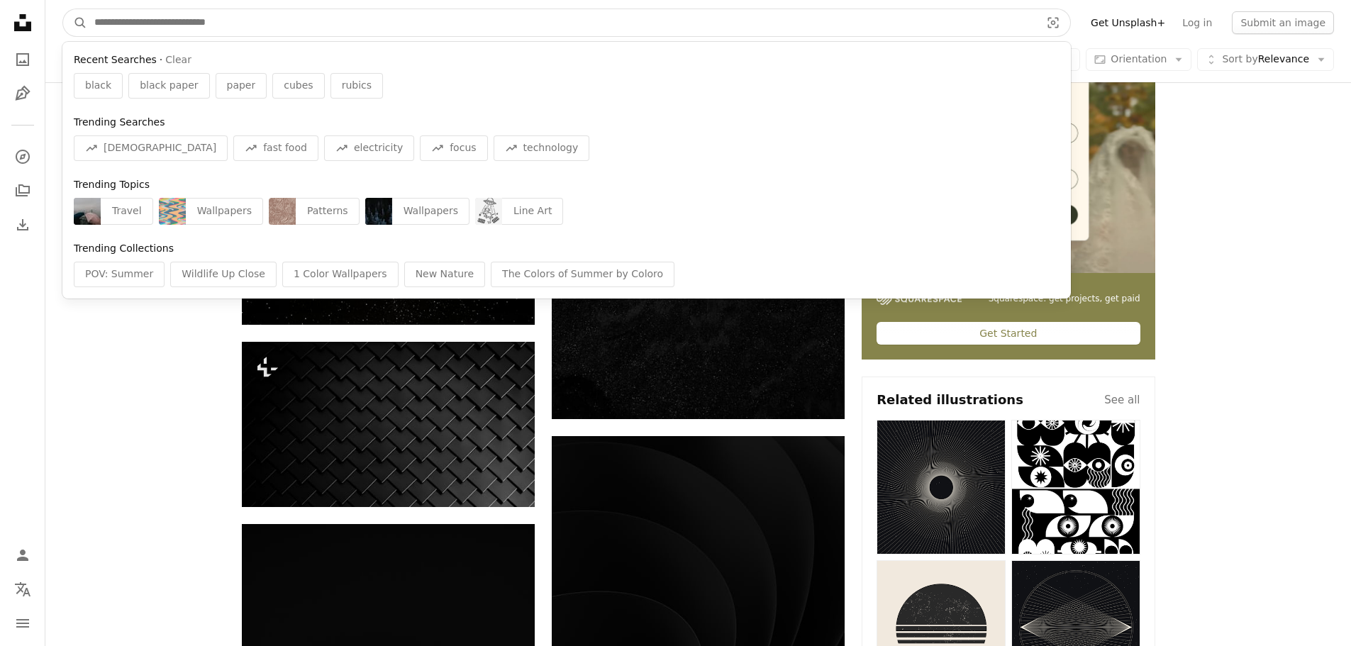
scroll to position [0, 0]
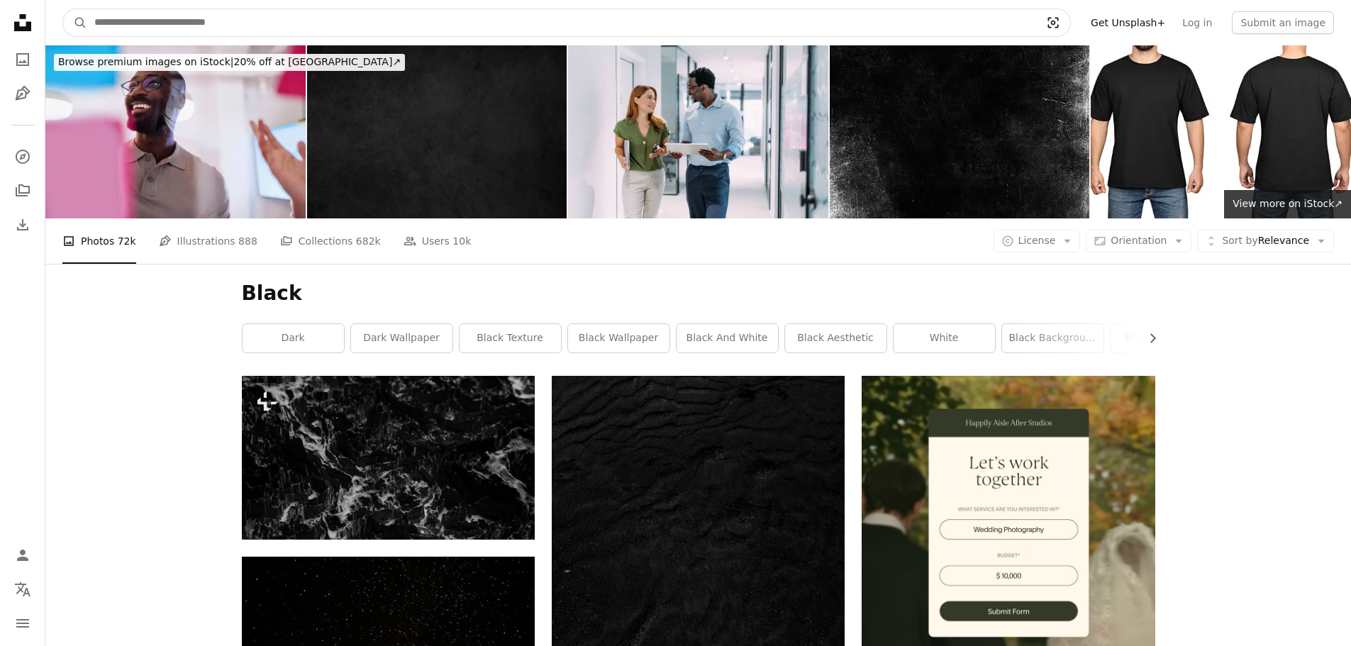
click at [1059, 22] on icon "Visual search" at bounding box center [1053, 23] width 11 height 11
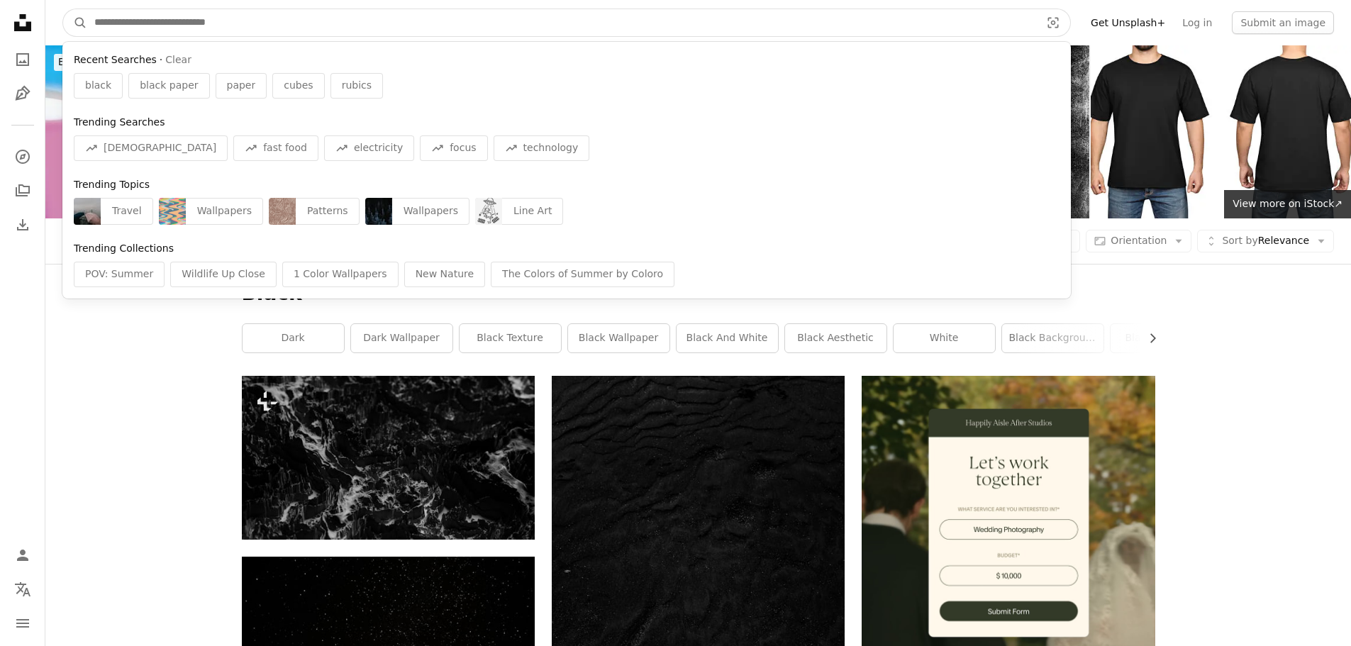
click at [399, 29] on input "Find visuals sitewide" at bounding box center [561, 22] width 949 height 27
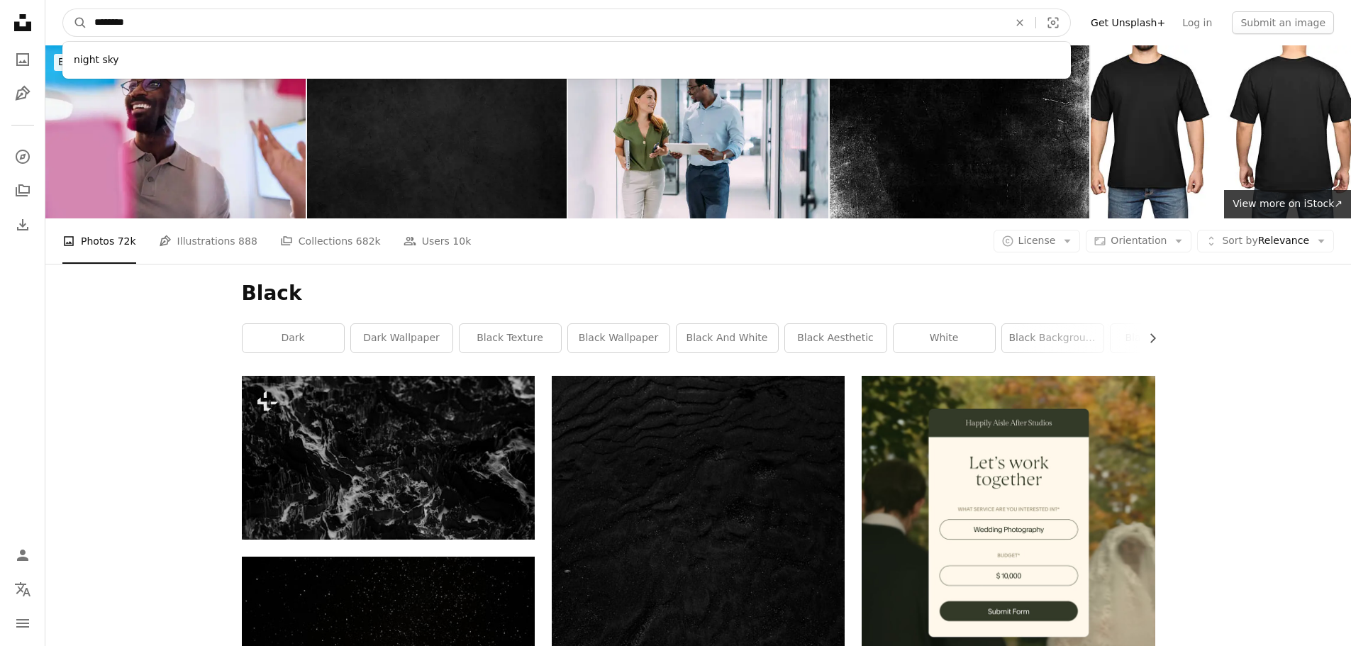
type input "*********"
click button "A magnifying glass" at bounding box center [75, 22] width 24 height 27
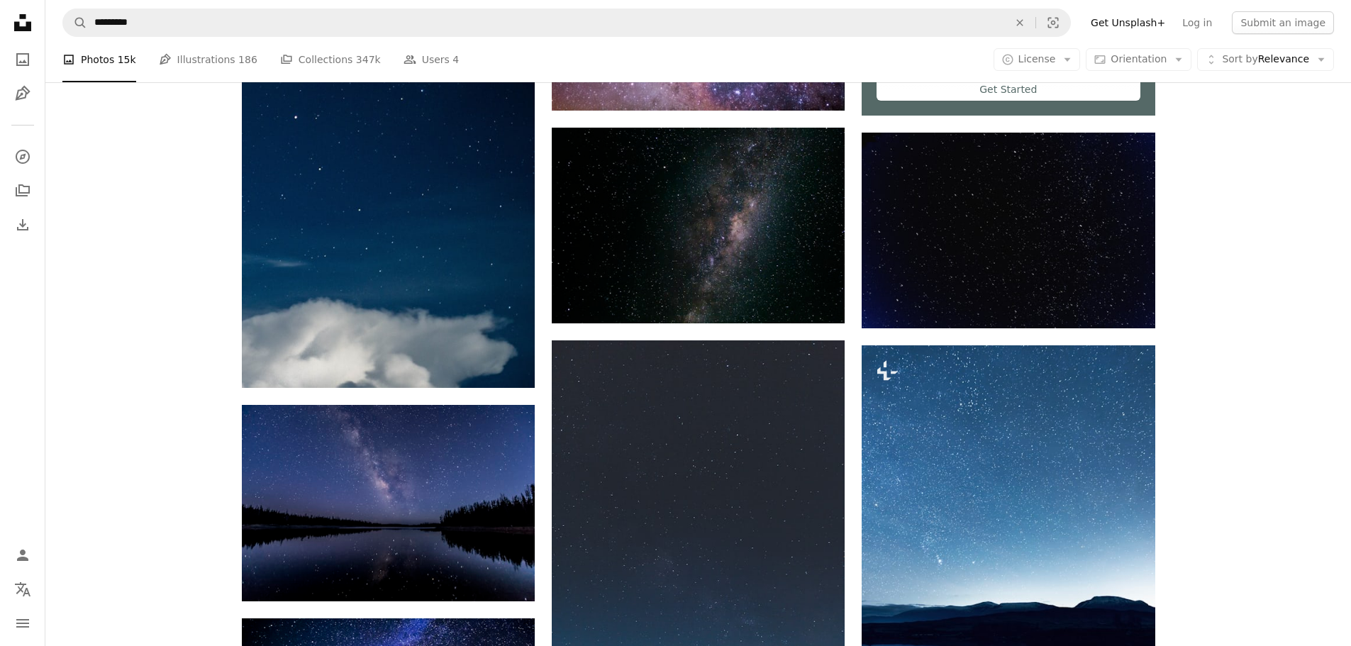
scroll to position [644, 0]
